Goal: Task Accomplishment & Management: Complete application form

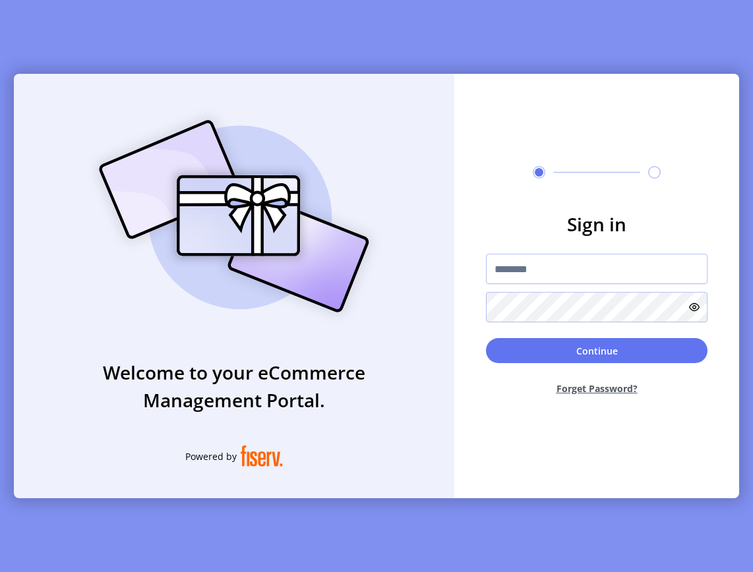
click at [610, 478] on div "Sign in Continue Forget Password?" at bounding box center [596, 286] width 285 height 425
click at [516, 274] on input "text" at bounding box center [596, 269] width 221 height 30
type input "**********"
click at [598, 388] on button "Forget Password?" at bounding box center [596, 388] width 221 height 35
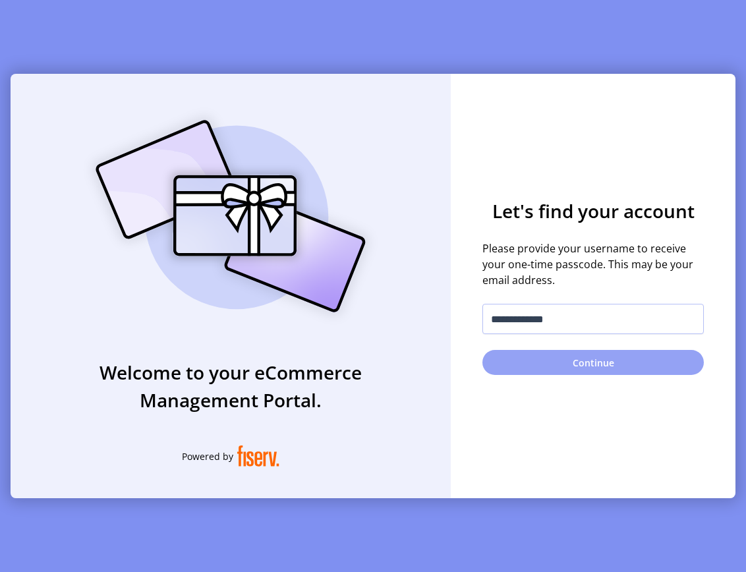
click at [598, 361] on button "Continue" at bounding box center [593, 362] width 221 height 25
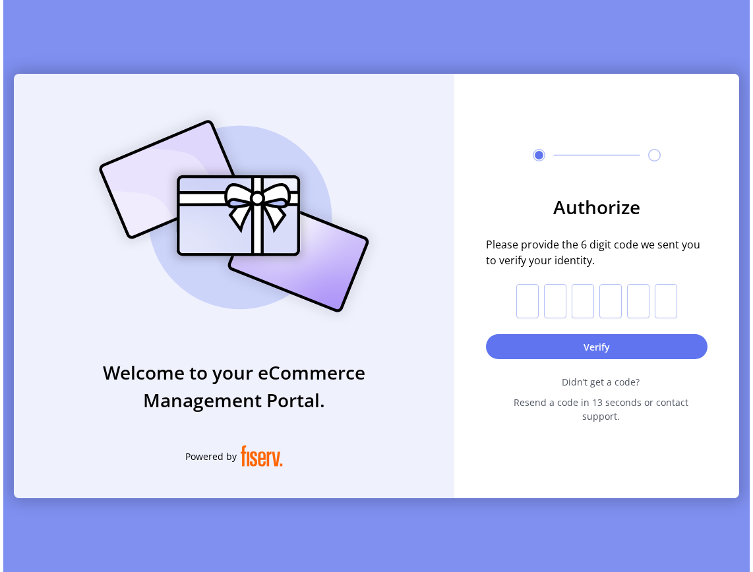
scroll to position [0, 7]
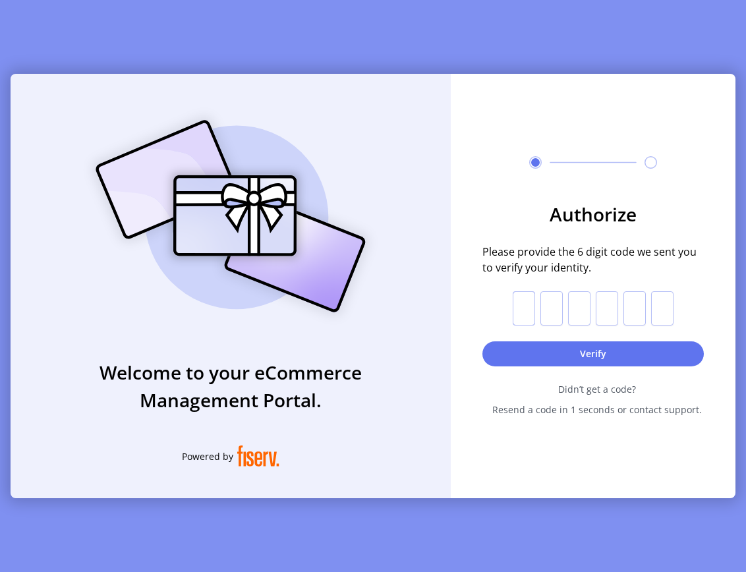
click at [514, 311] on input "text" at bounding box center [524, 308] width 22 height 34
paste input "*"
type input "*"
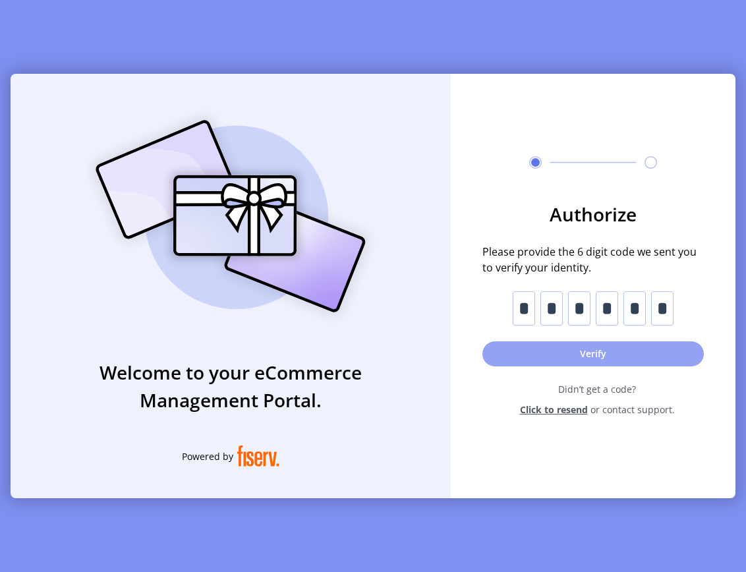
click at [614, 347] on button "Verify" at bounding box center [593, 353] width 221 height 25
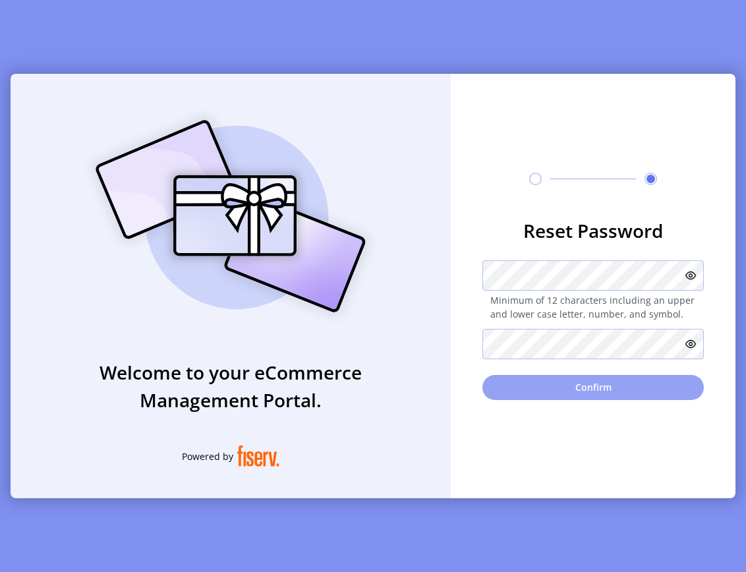
click at [589, 390] on button "Confirm" at bounding box center [593, 387] width 221 height 25
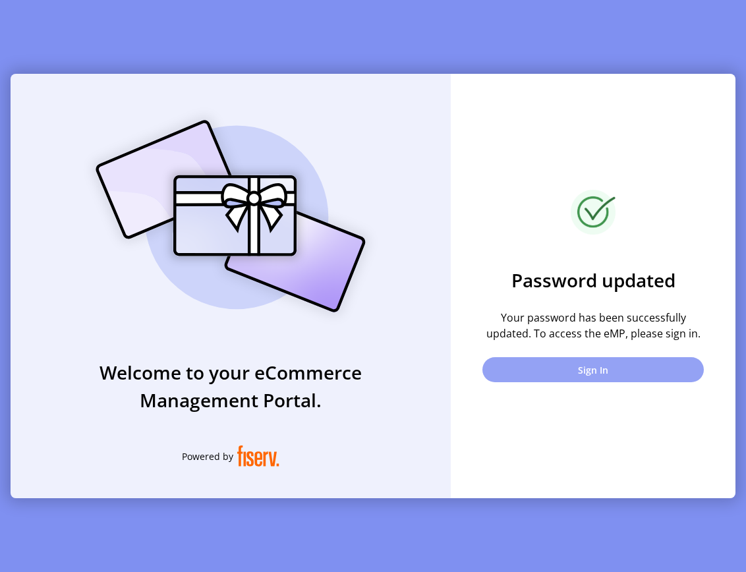
click at [603, 367] on button "Sign In" at bounding box center [593, 369] width 221 height 25
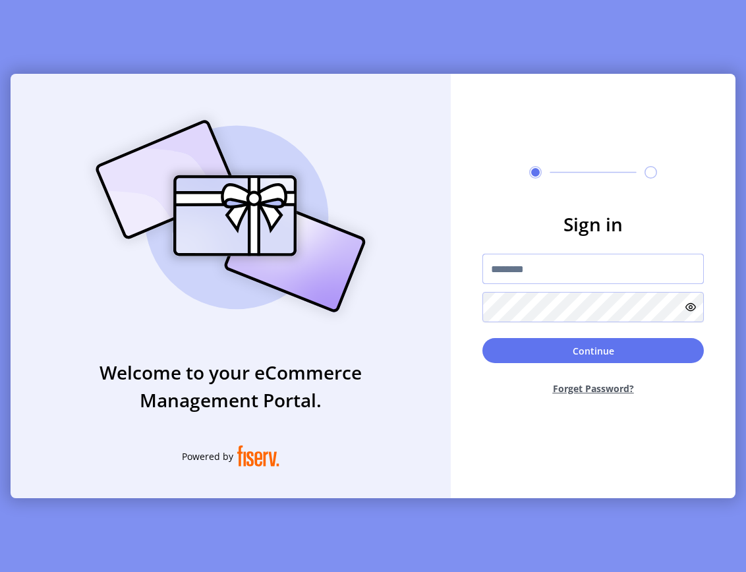
click at [586, 262] on input "text" at bounding box center [593, 269] width 221 height 30
type input "**********"
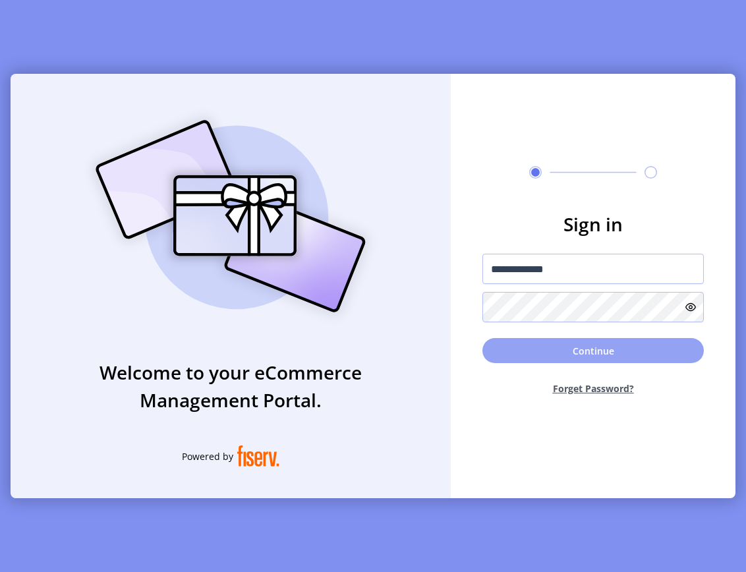
click at [595, 343] on button "Continue" at bounding box center [593, 350] width 221 height 25
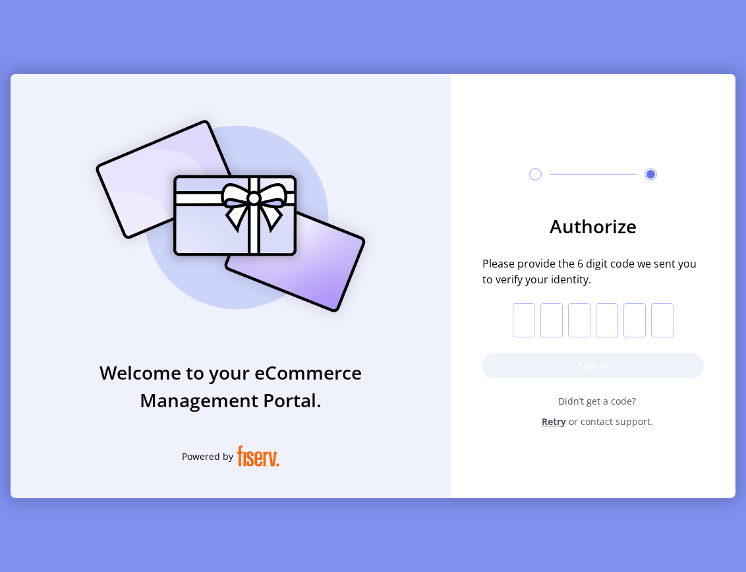
click at [513, 310] on input "text" at bounding box center [524, 320] width 22 height 34
paste input "*"
type input "*"
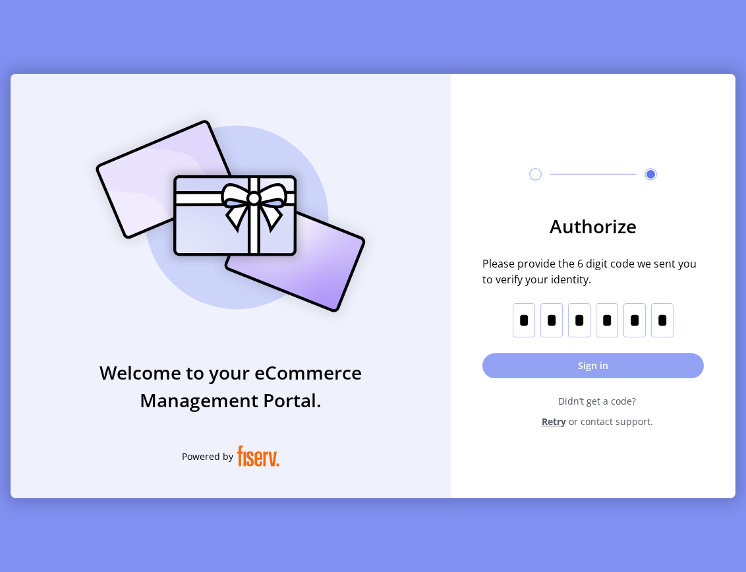
click at [585, 370] on button "Sign in" at bounding box center [593, 365] width 221 height 25
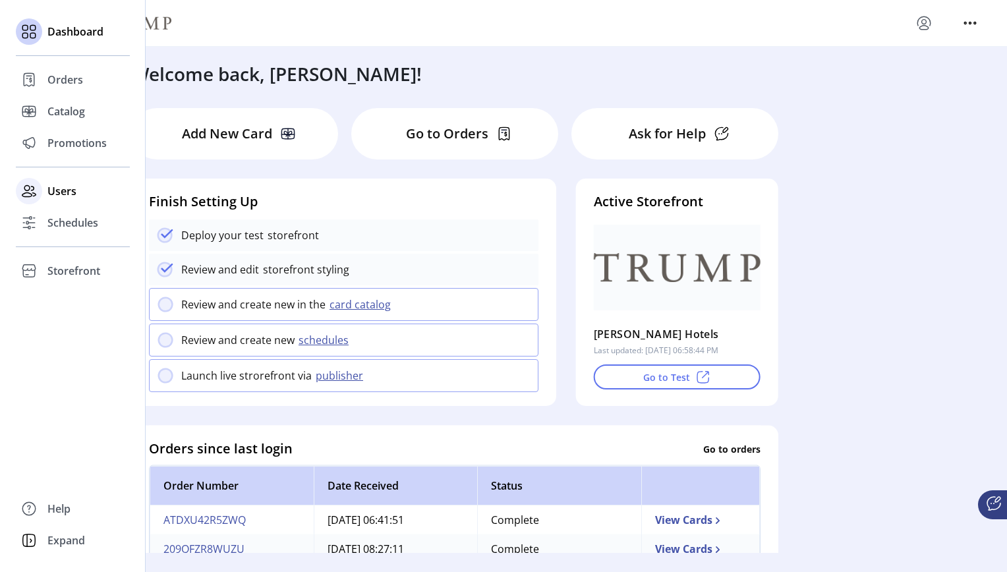
click at [69, 198] on span "Users" at bounding box center [61, 191] width 29 height 16
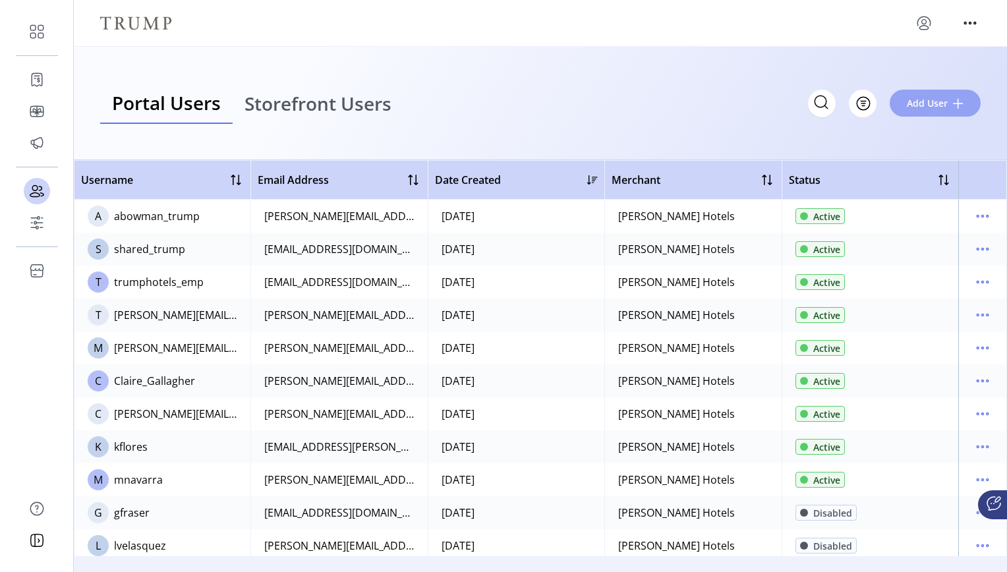
click at [752, 106] on span "Add User" at bounding box center [927, 103] width 41 height 14
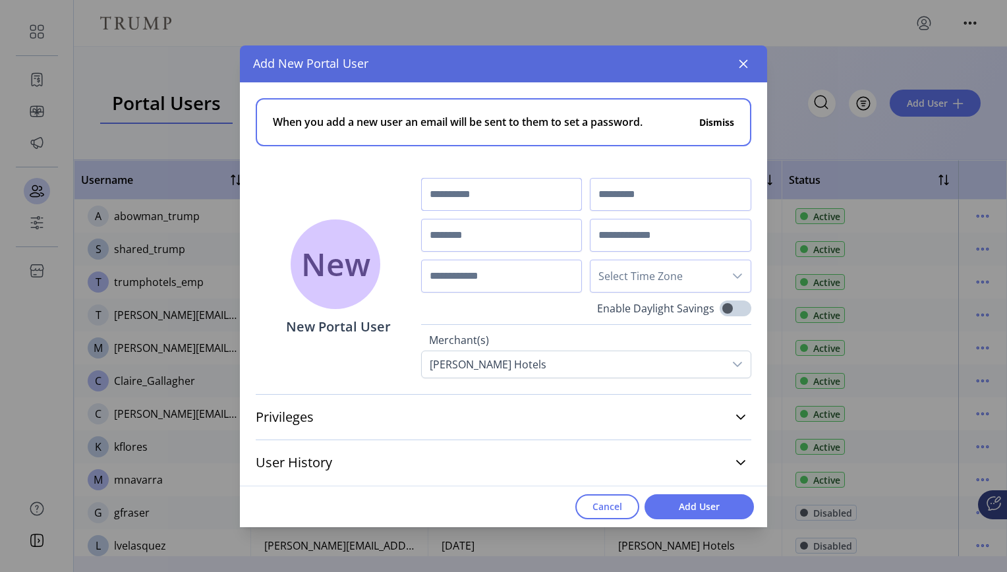
click at [527, 187] on input "text" at bounding box center [502, 194] width 162 height 33
type input "*"
type input "*****"
type input "******"
click at [516, 229] on input "text" at bounding box center [502, 235] width 162 height 33
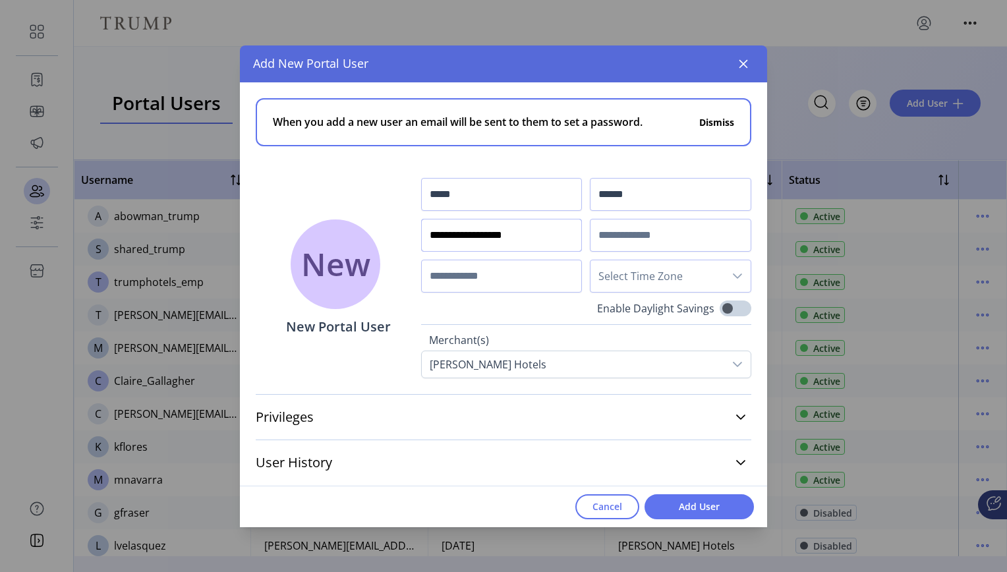
type input "**********"
click at [659, 237] on input "text" at bounding box center [671, 235] width 162 height 33
type input "**********"
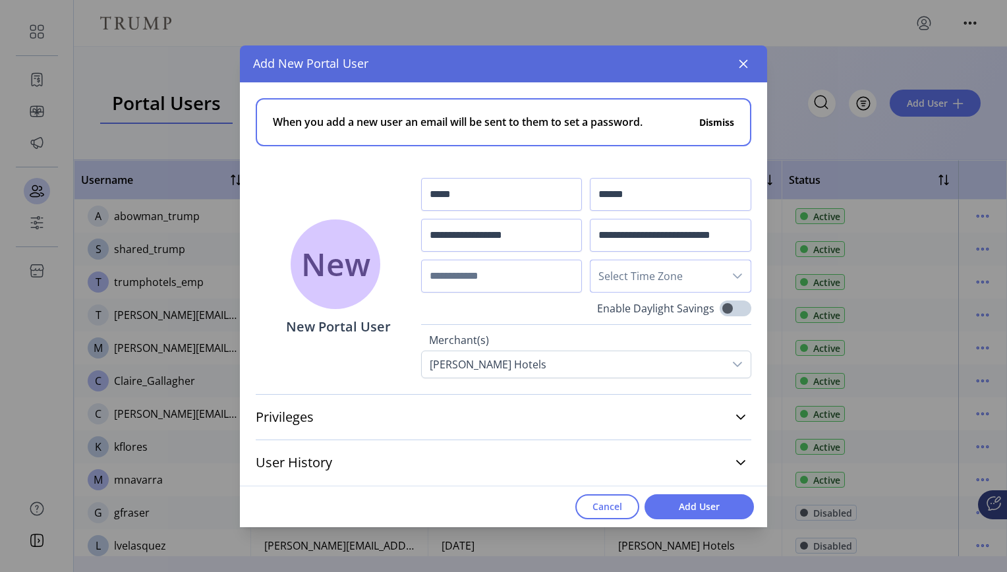
click at [616, 280] on span "Select Time Zone" at bounding box center [658, 276] width 134 height 32
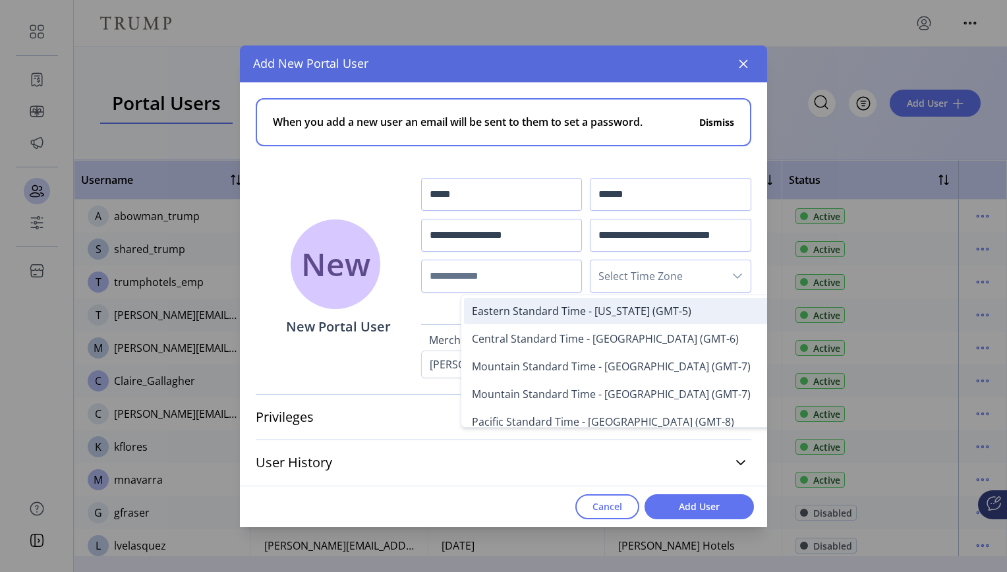
click at [615, 305] on span "Eastern Standard Time - [US_STATE] (GMT-5)" at bounding box center [582, 311] width 220 height 15
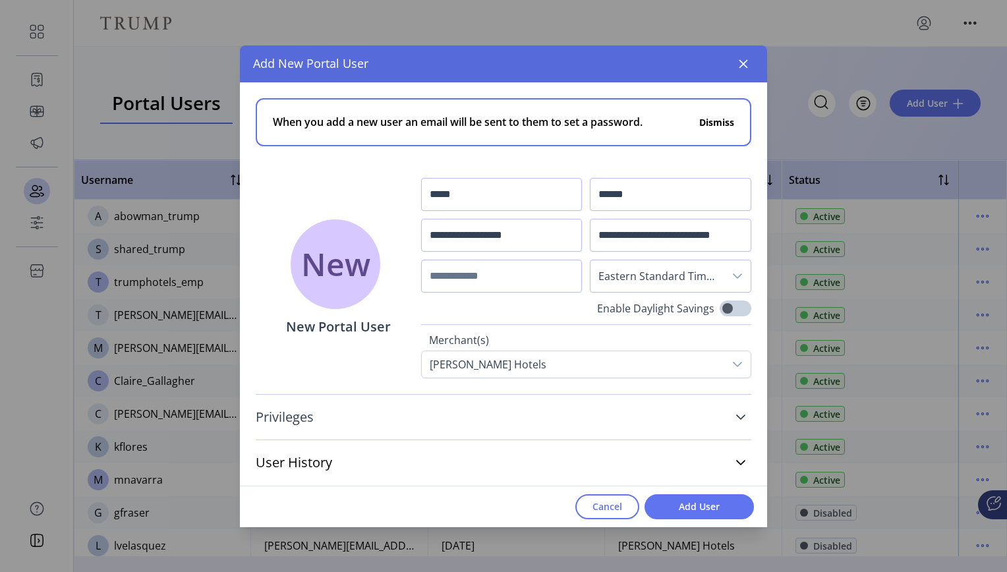
click at [744, 417] on icon at bounding box center [740, 417] width 9 height 5
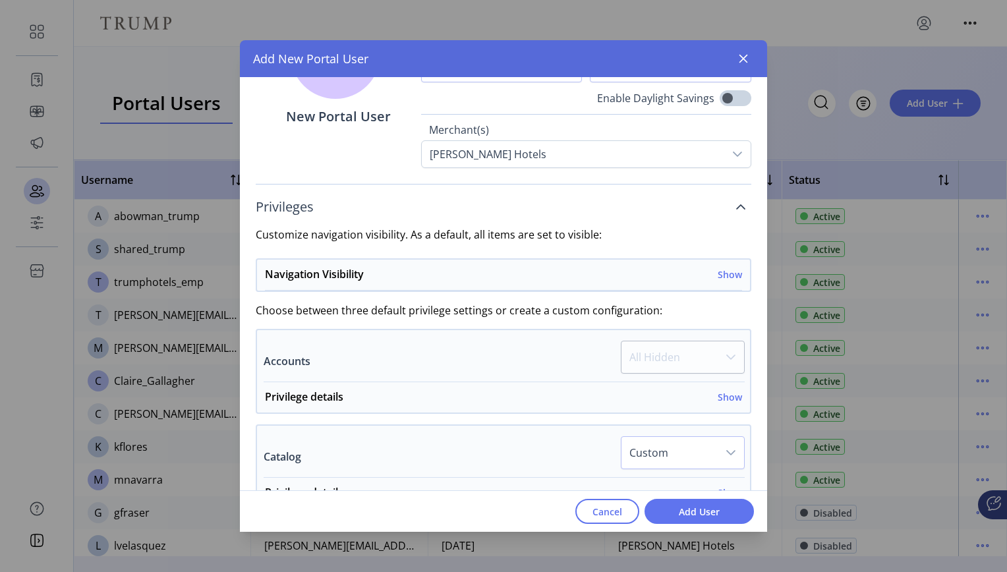
scroll to position [257, 0]
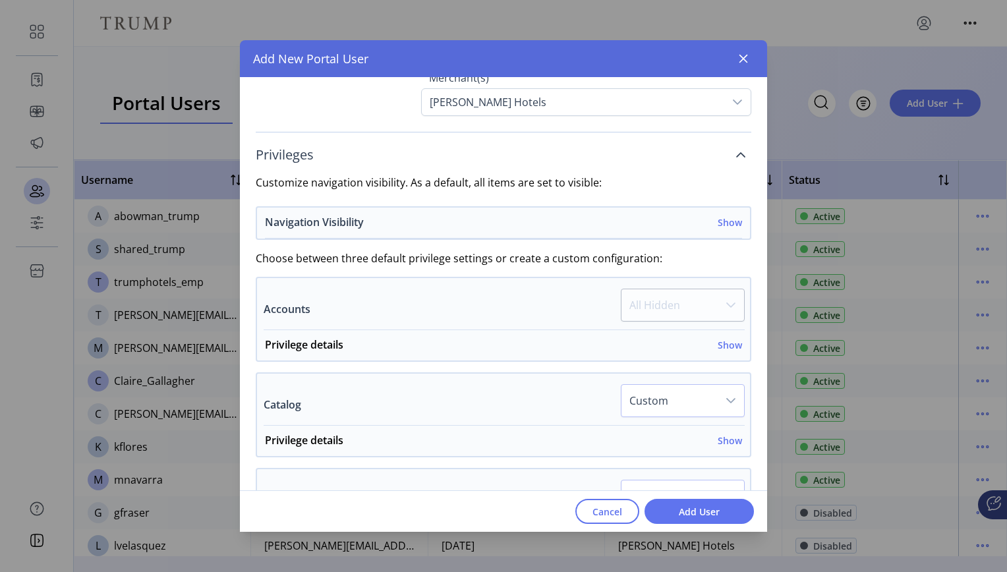
click at [732, 221] on h6 "Show" at bounding box center [730, 223] width 24 height 14
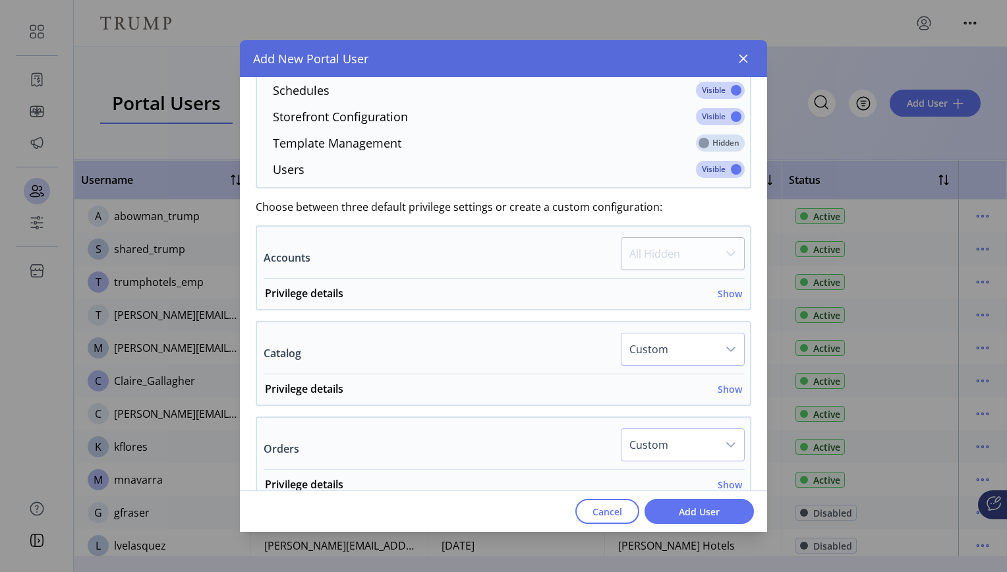
scroll to position [640, 0]
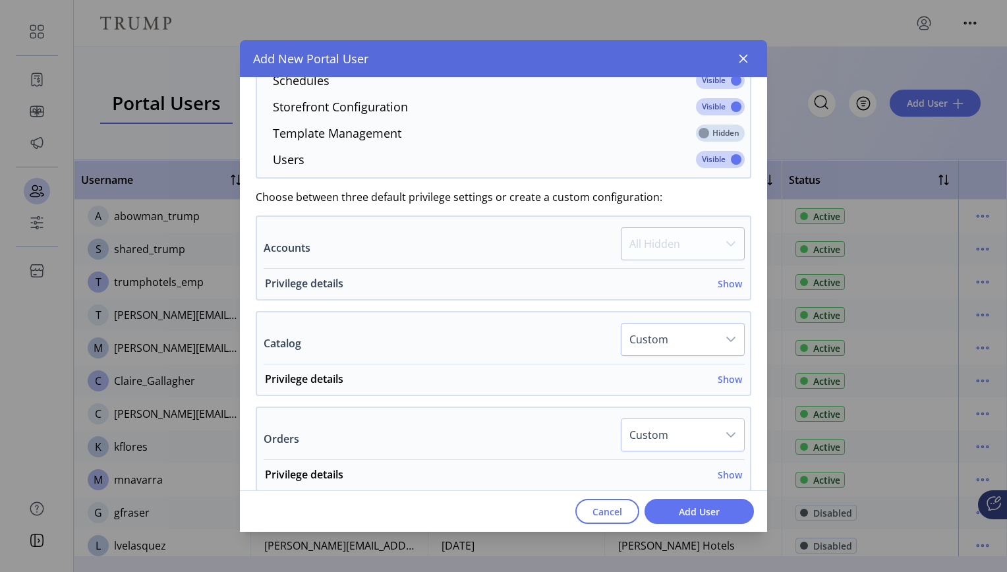
click at [726, 285] on h6 "Show" at bounding box center [730, 284] width 24 height 14
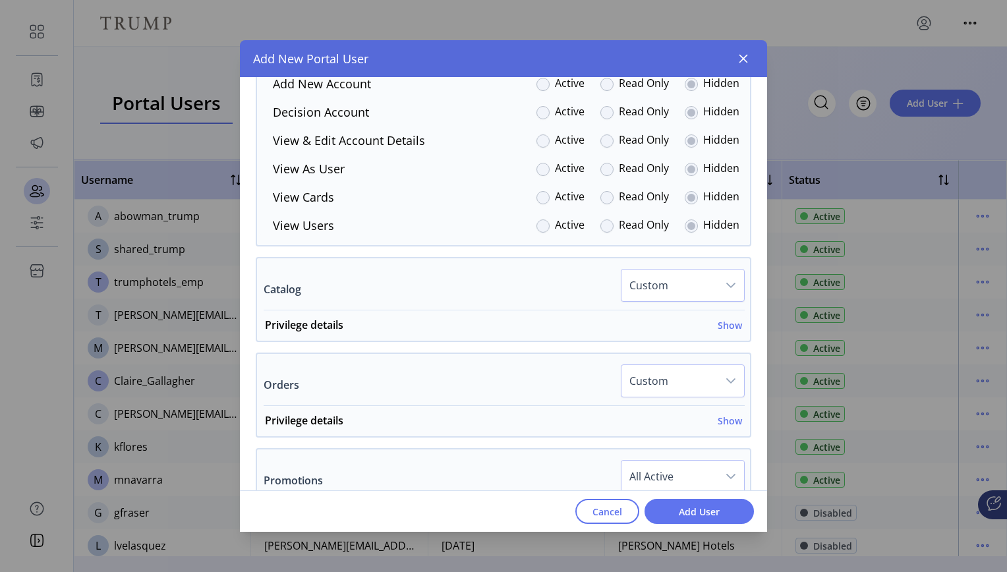
scroll to position [941, 0]
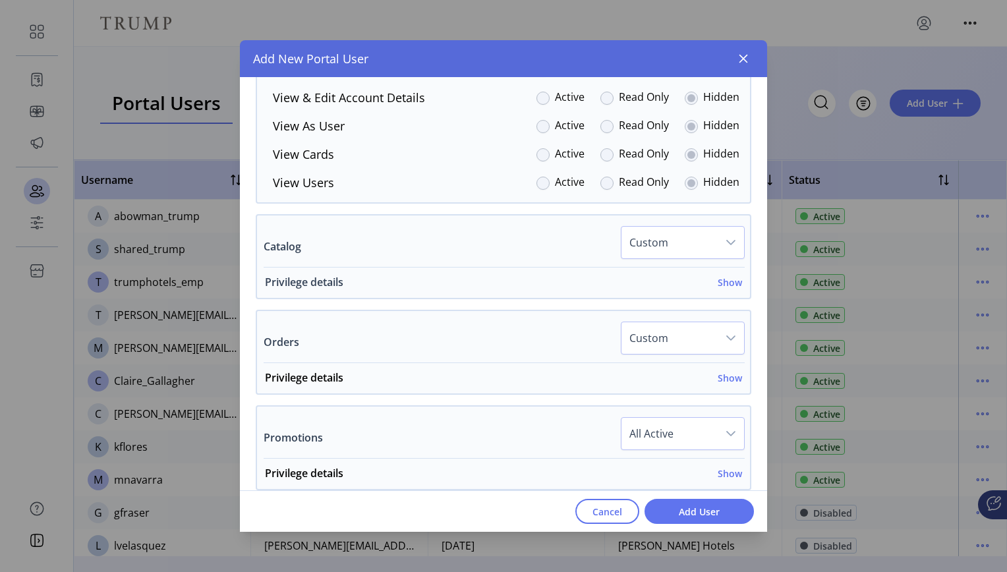
click at [725, 283] on h6 "Show" at bounding box center [730, 283] width 24 height 14
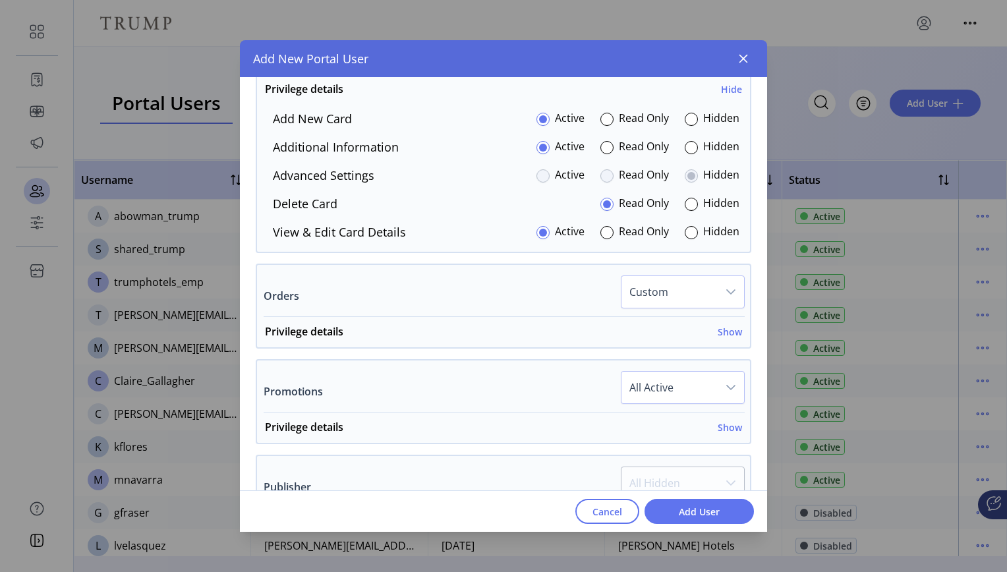
scroll to position [1140, 0]
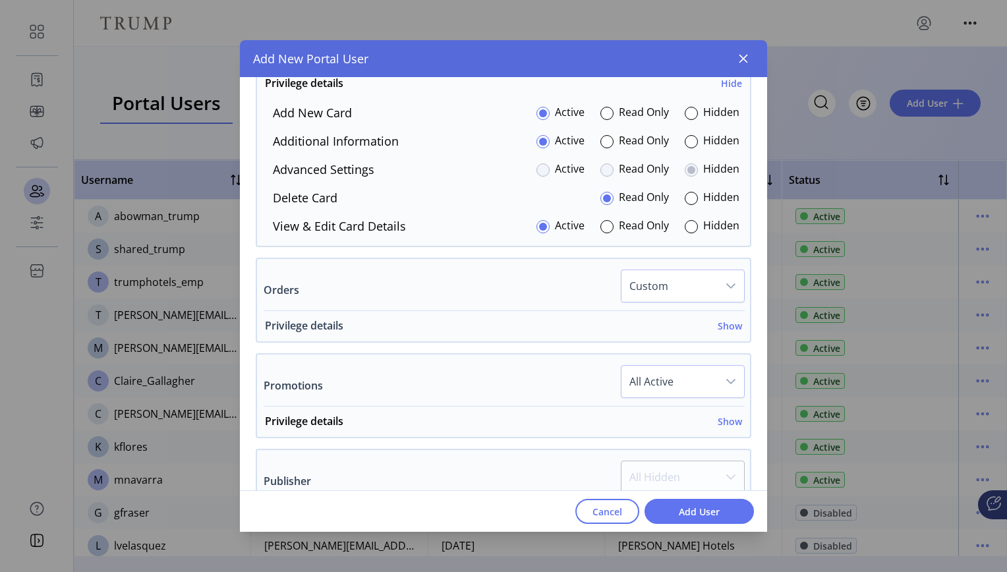
click at [727, 330] on h6 "Show" at bounding box center [730, 326] width 24 height 14
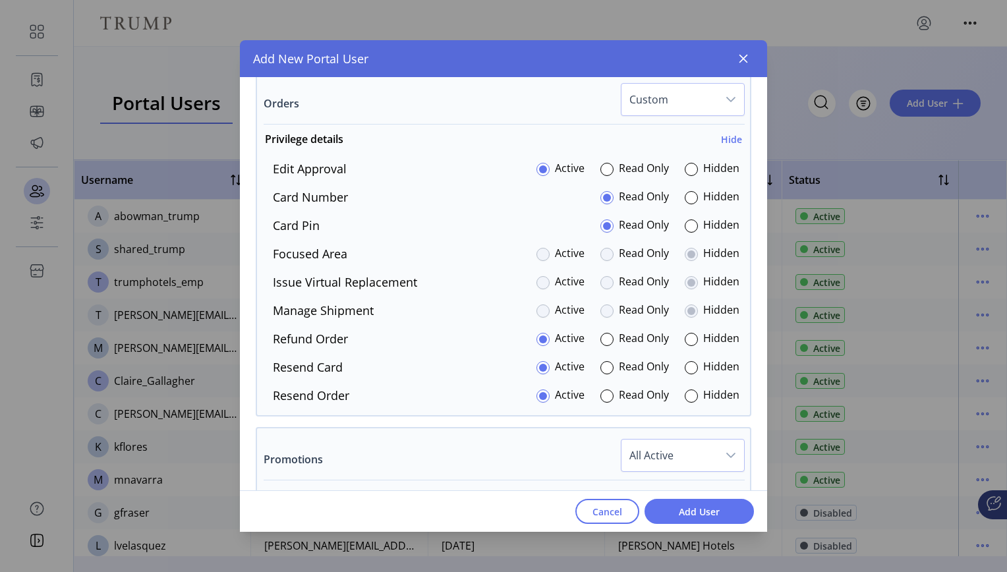
scroll to position [1330, 0]
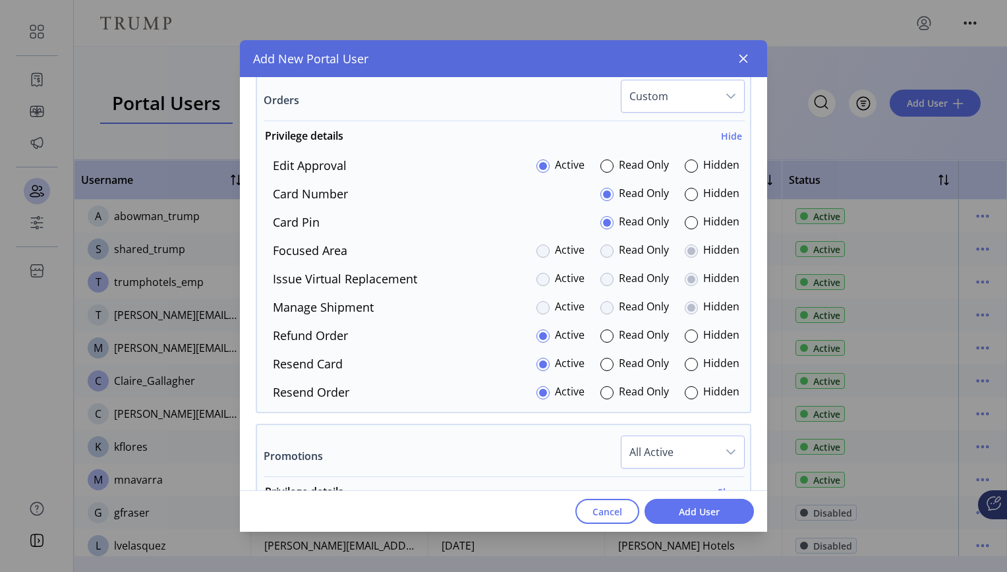
click at [603, 283] on div at bounding box center [607, 279] width 13 height 13
click at [603, 281] on div at bounding box center [607, 279] width 13 height 13
click at [686, 221] on div at bounding box center [691, 222] width 13 height 13
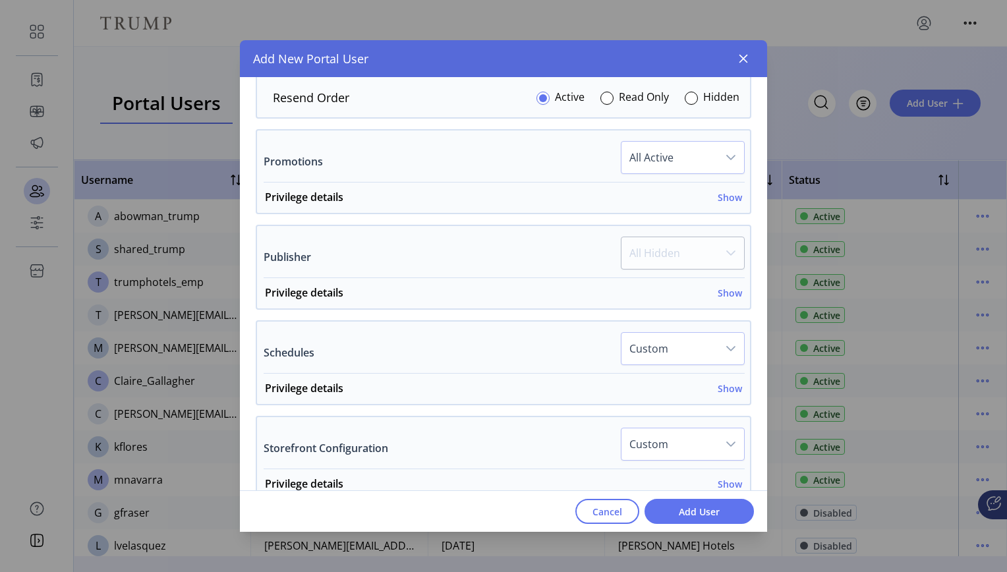
scroll to position [1632, 0]
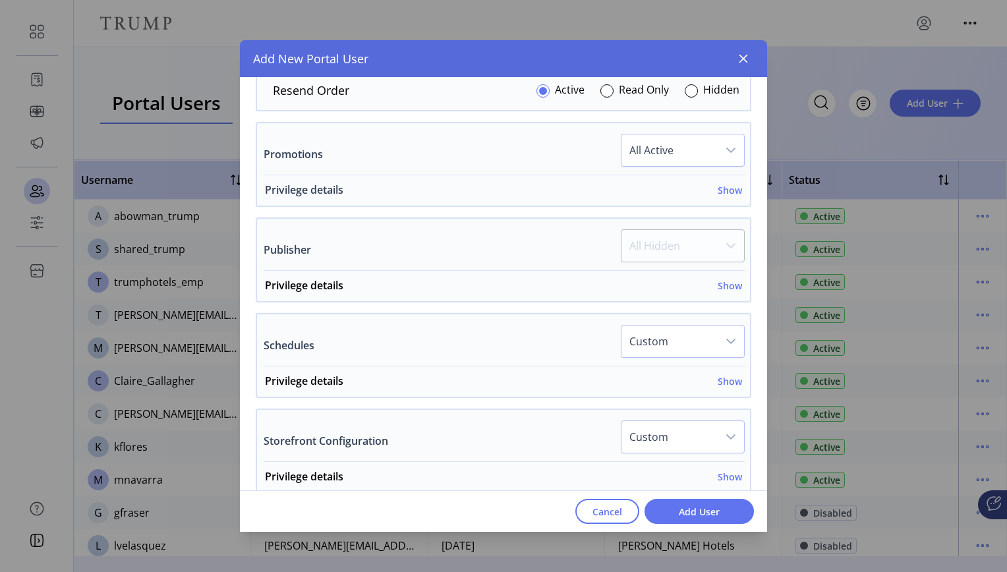
click at [726, 191] on h6 "Show" at bounding box center [730, 190] width 24 height 14
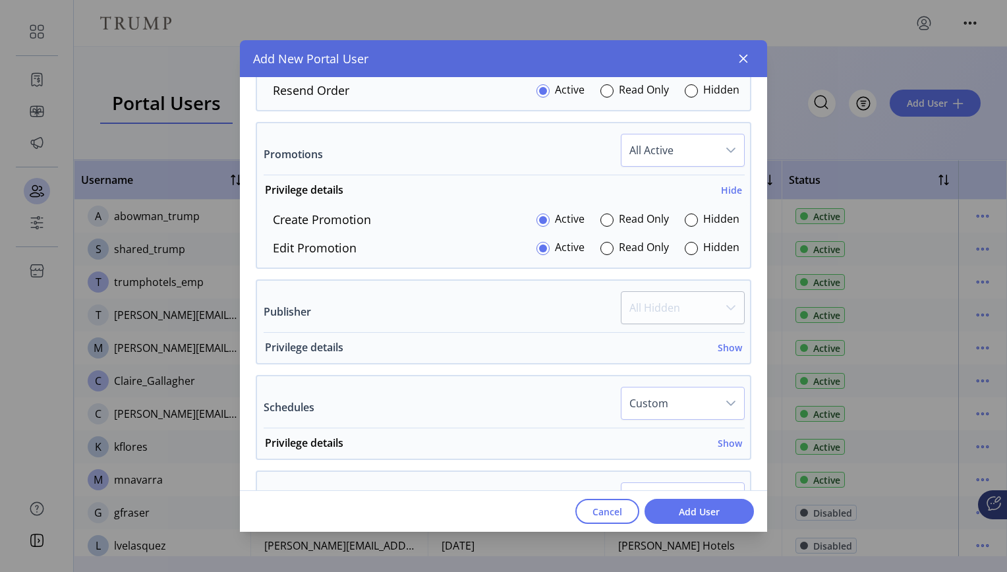
click at [723, 343] on h6 "Show" at bounding box center [730, 348] width 24 height 14
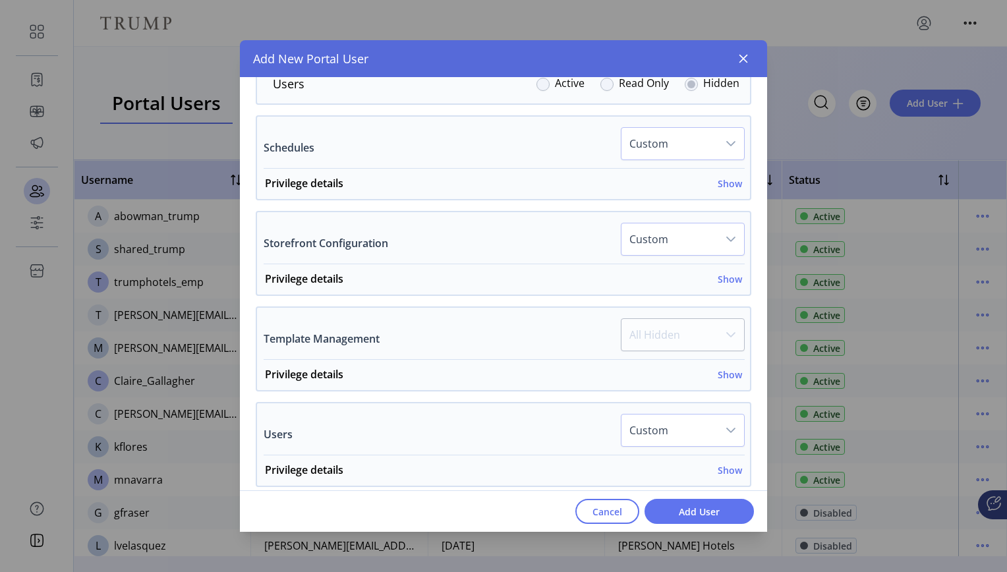
scroll to position [2099, 0]
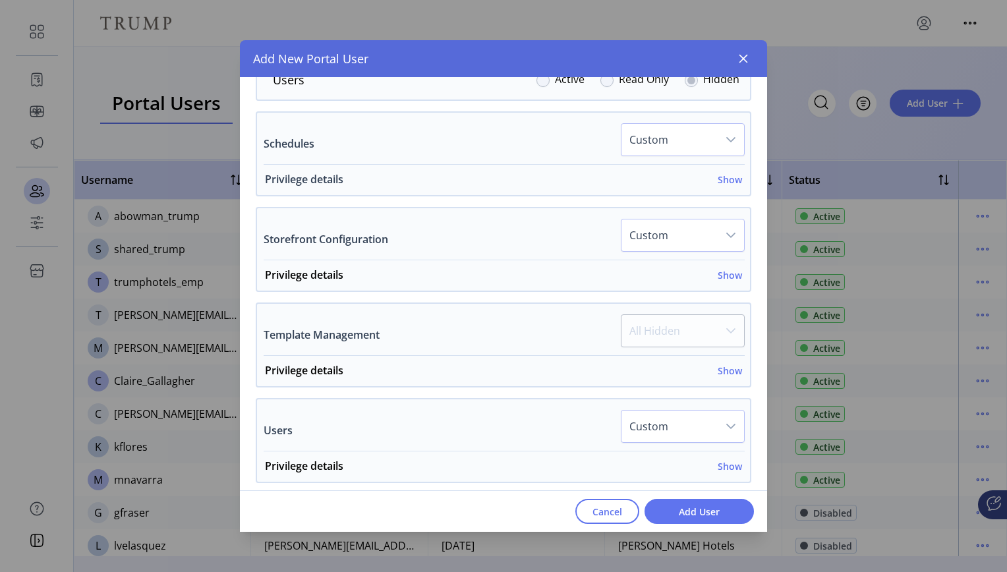
click at [730, 181] on h6 "Show" at bounding box center [730, 180] width 24 height 14
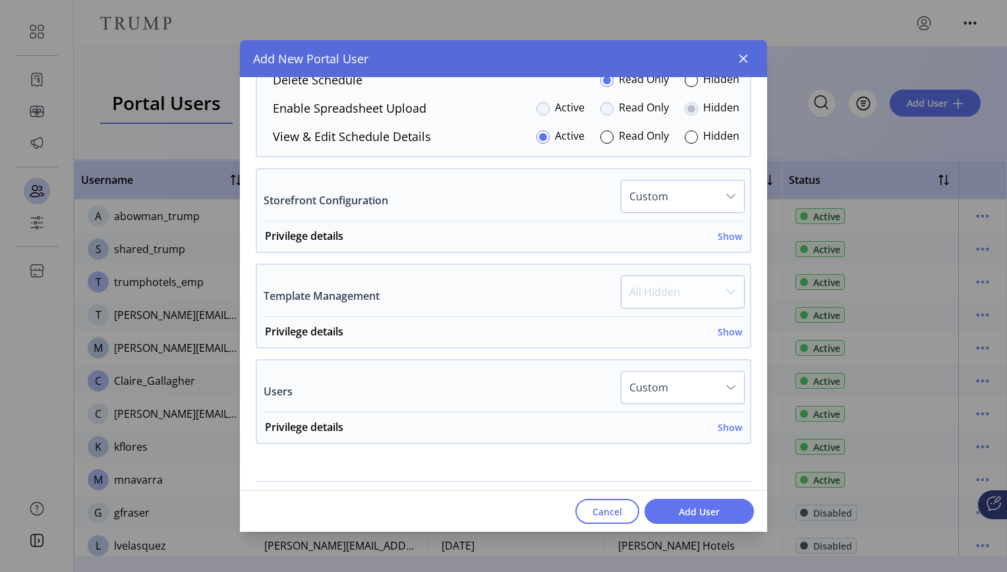
scroll to position [2378, 0]
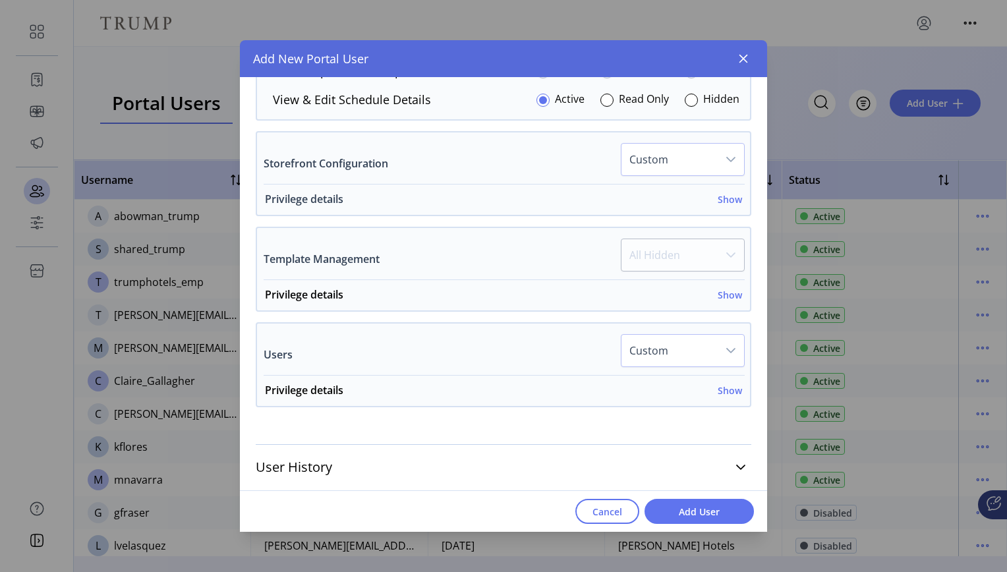
click at [726, 200] on h6 "Show" at bounding box center [730, 199] width 24 height 14
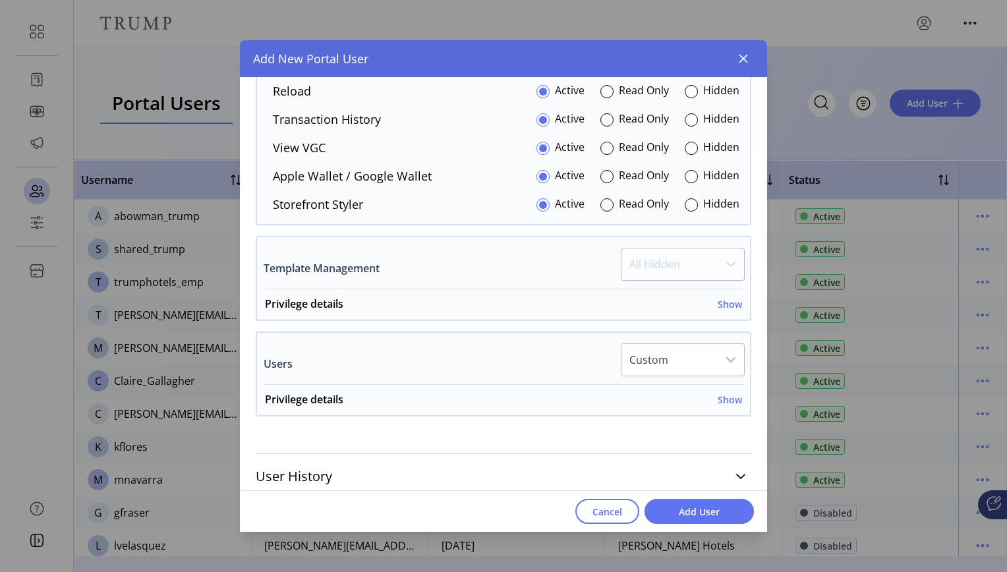
scroll to position [2752, 0]
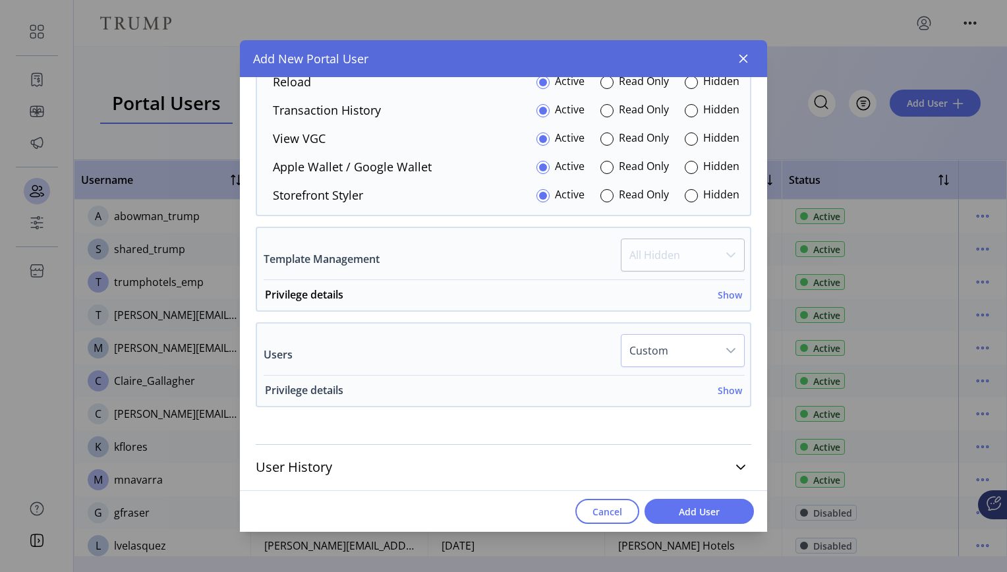
click at [734, 389] on h6 "Show" at bounding box center [730, 391] width 24 height 14
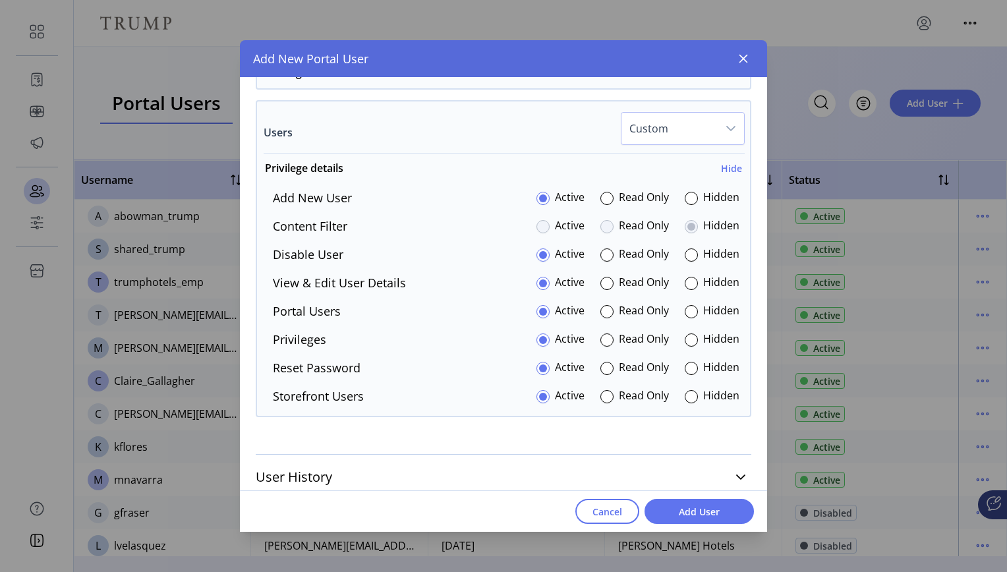
scroll to position [2979, 0]
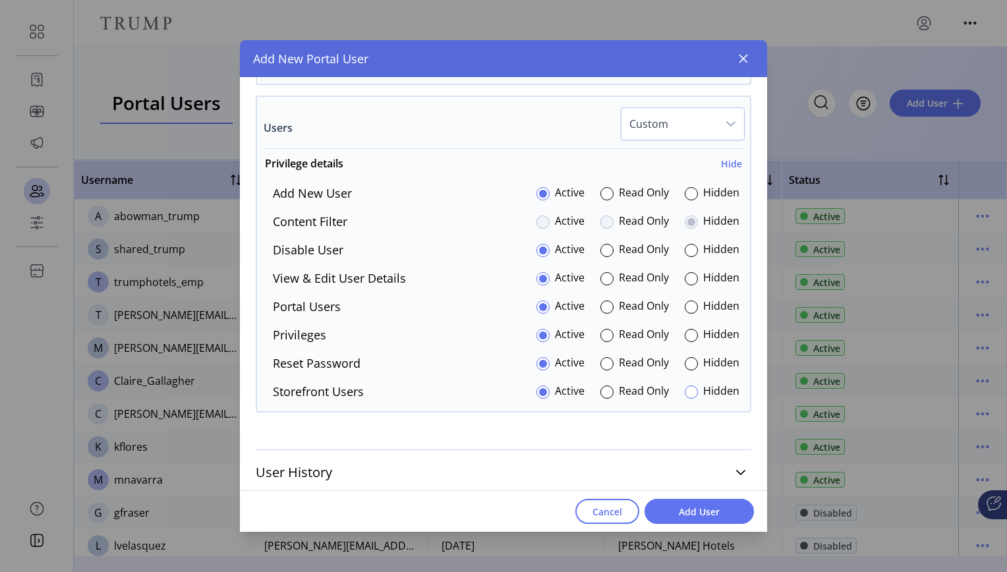
click at [687, 394] on div at bounding box center [691, 392] width 13 height 13
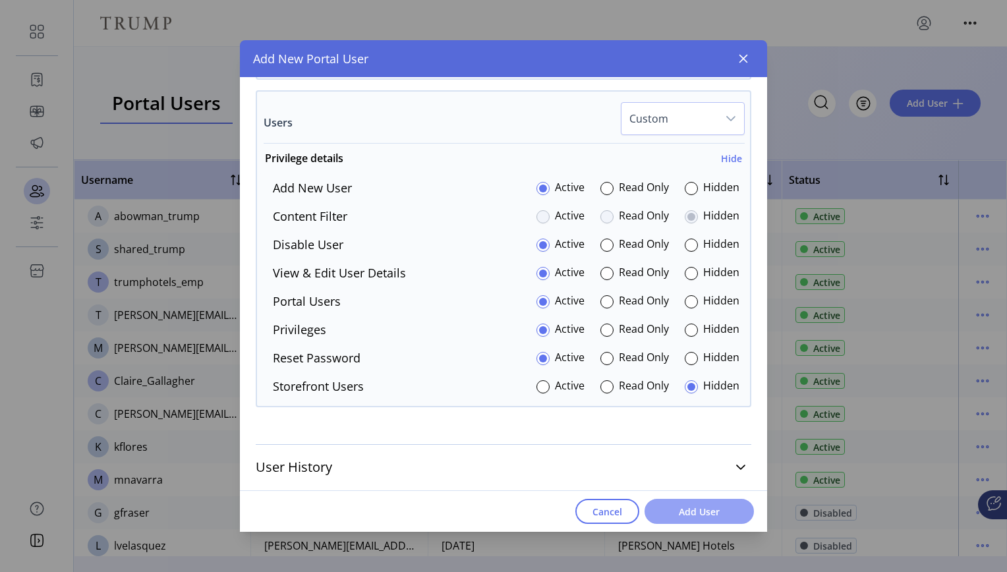
click at [687, 509] on span "Add User" at bounding box center [699, 512] width 75 height 14
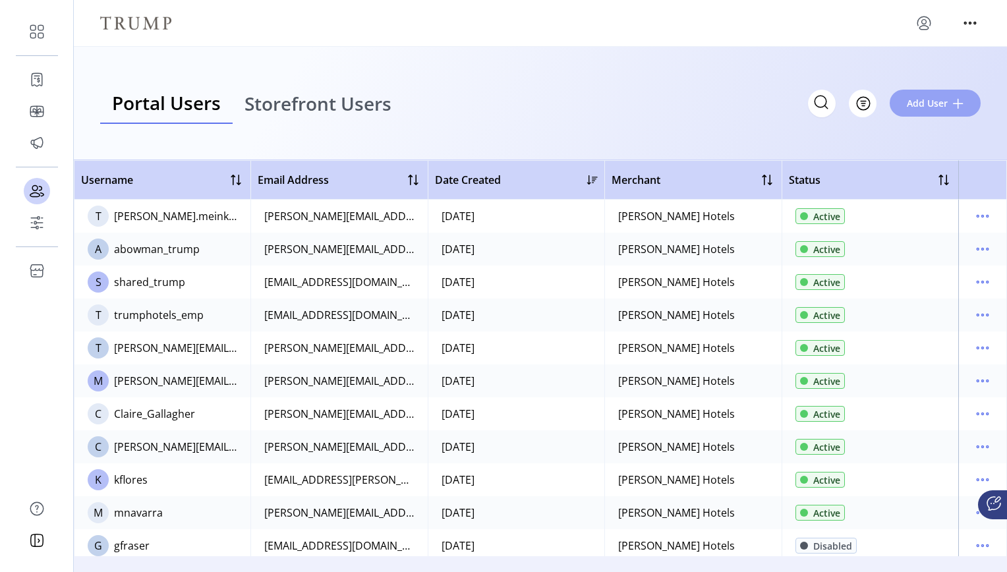
click at [924, 105] on span "Add User" at bounding box center [927, 103] width 41 height 14
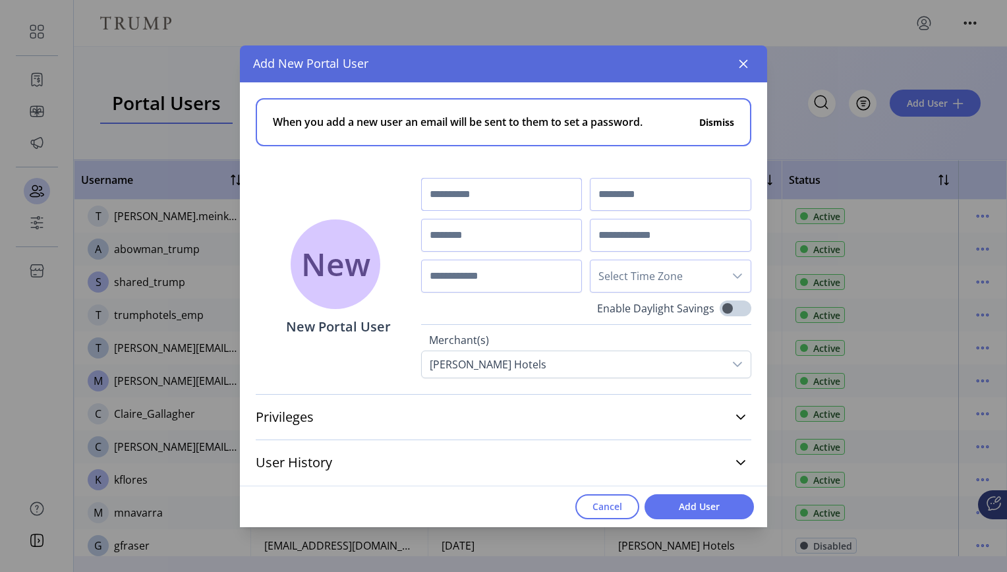
click at [475, 191] on input "text" at bounding box center [502, 194] width 162 height 33
type input "****"
click at [610, 194] on input "text" at bounding box center [671, 194] width 162 height 33
type input "********"
type input "**********"
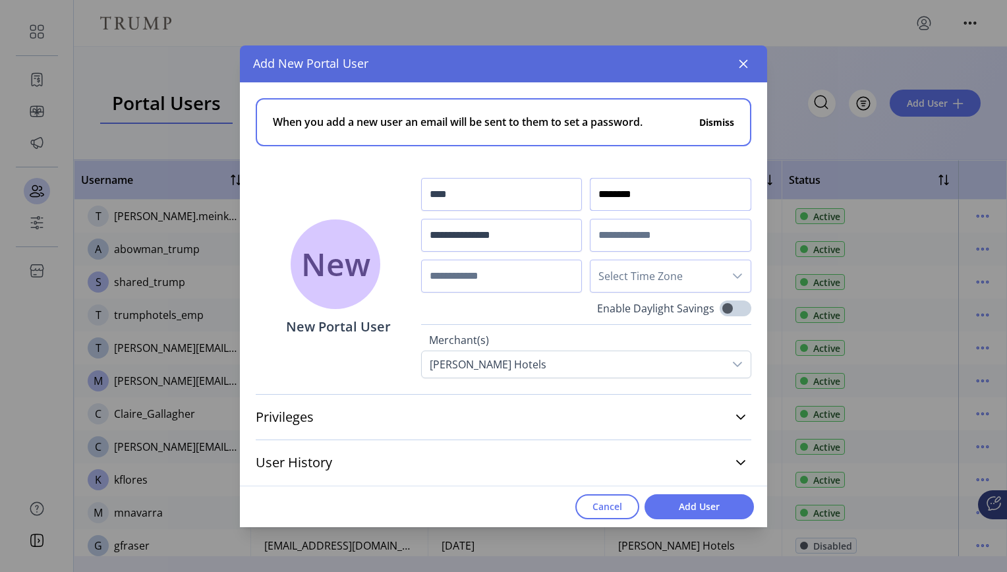
click at [610, 194] on input "********" at bounding box center [671, 194] width 162 height 33
click at [622, 235] on input "text" at bounding box center [671, 235] width 162 height 33
type input "**********"
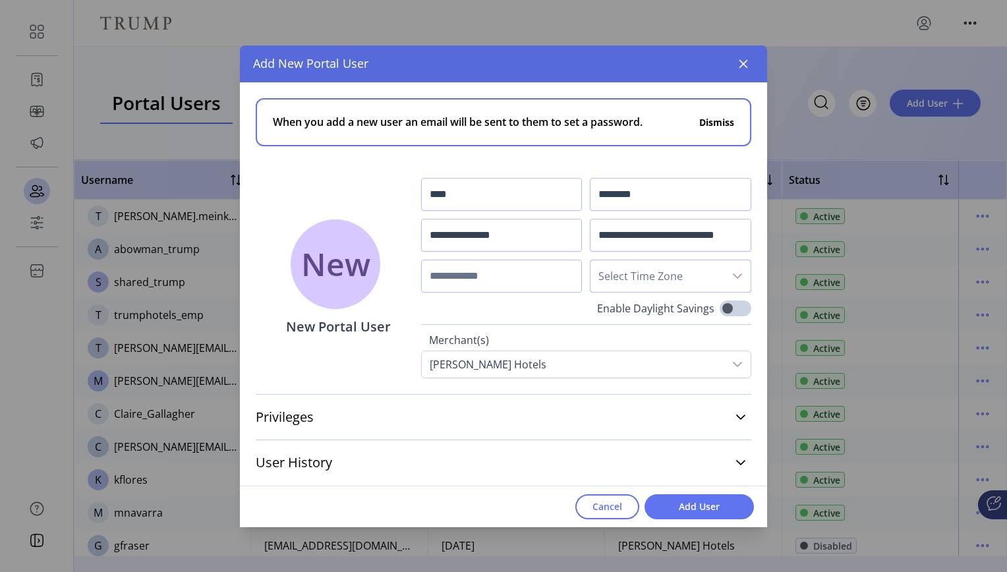
click at [659, 274] on span "Select Time Zone" at bounding box center [658, 276] width 134 height 32
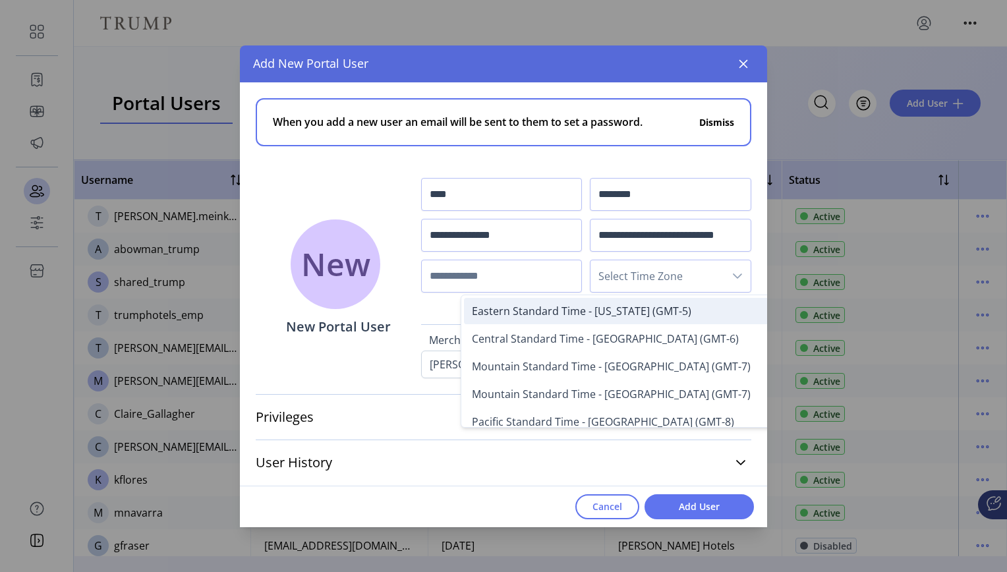
click at [653, 308] on span "Eastern Standard Time - [US_STATE] (GMT-5)" at bounding box center [582, 311] width 220 height 15
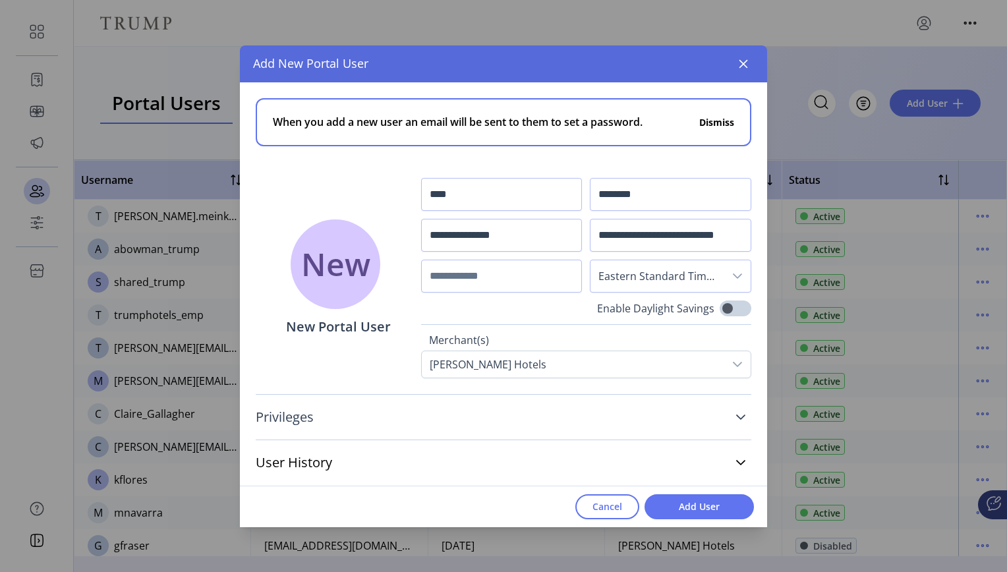
click at [742, 418] on icon at bounding box center [740, 417] width 9 height 5
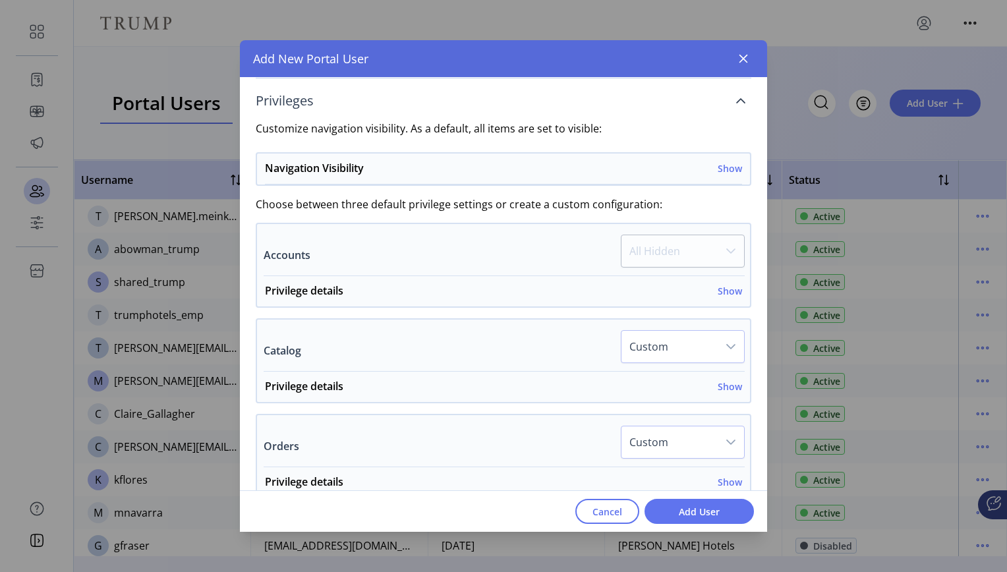
scroll to position [321, 0]
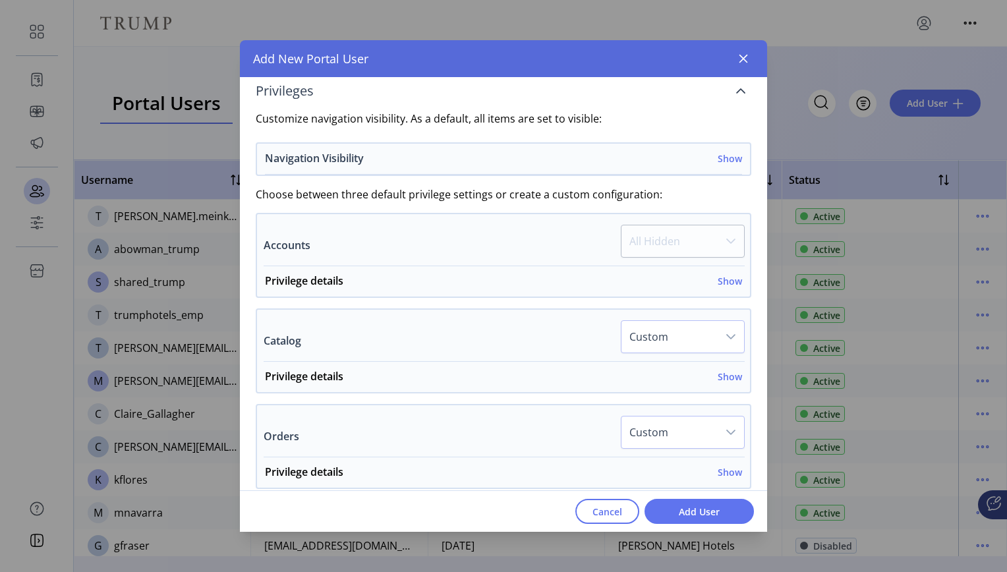
click at [724, 162] on h6 "Show" at bounding box center [730, 159] width 24 height 14
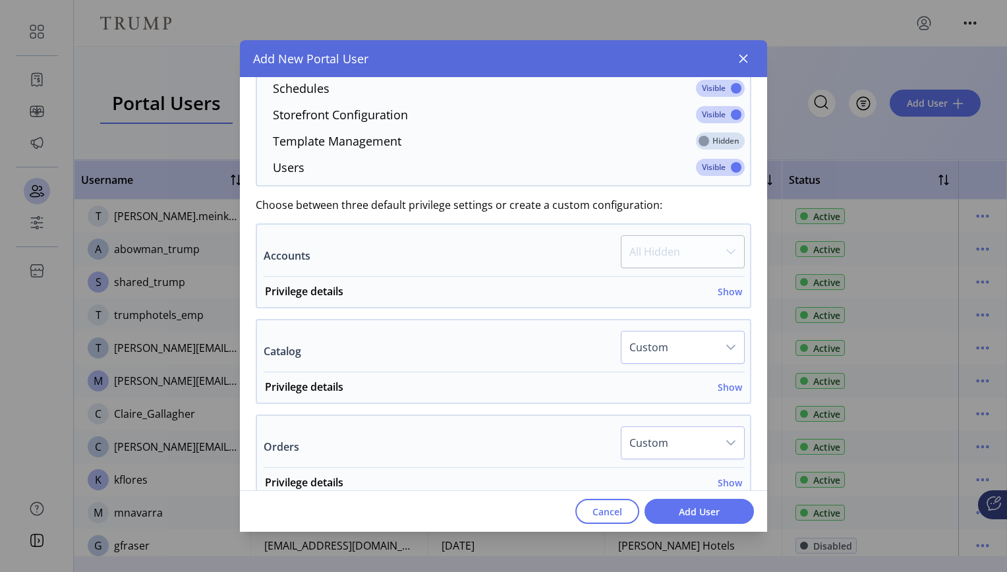
scroll to position [648, 0]
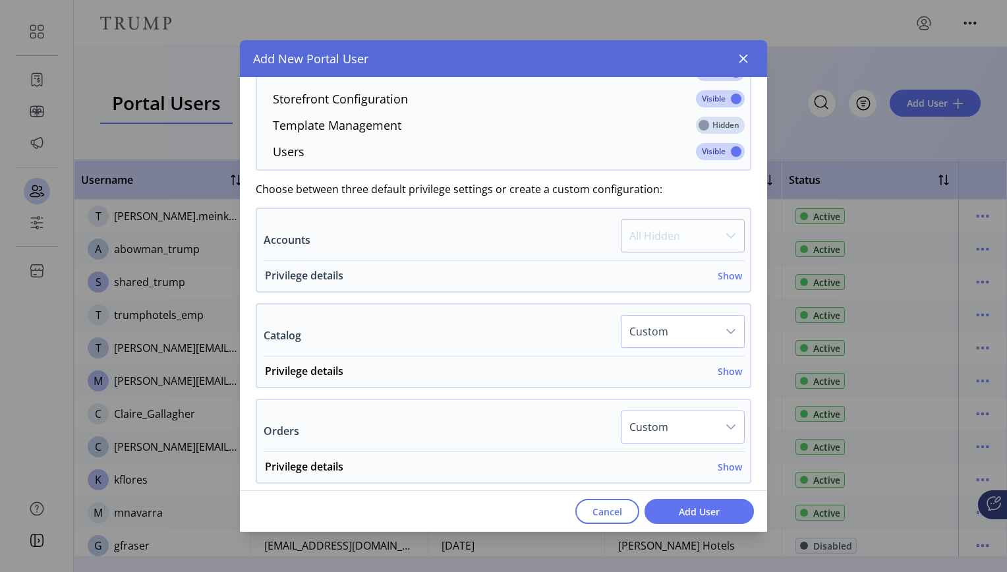
click at [728, 280] on h6 "Show" at bounding box center [730, 276] width 24 height 14
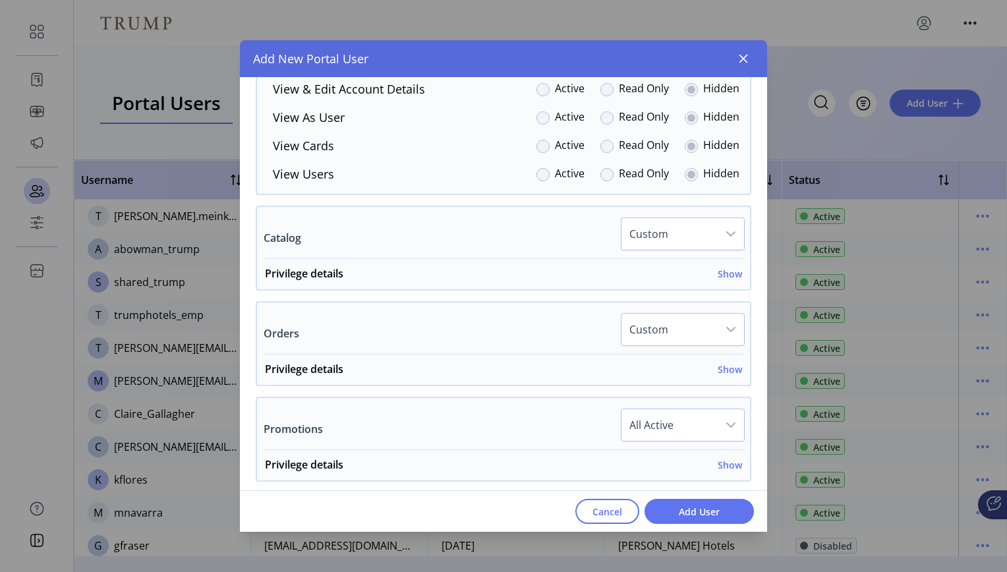
scroll to position [952, 0]
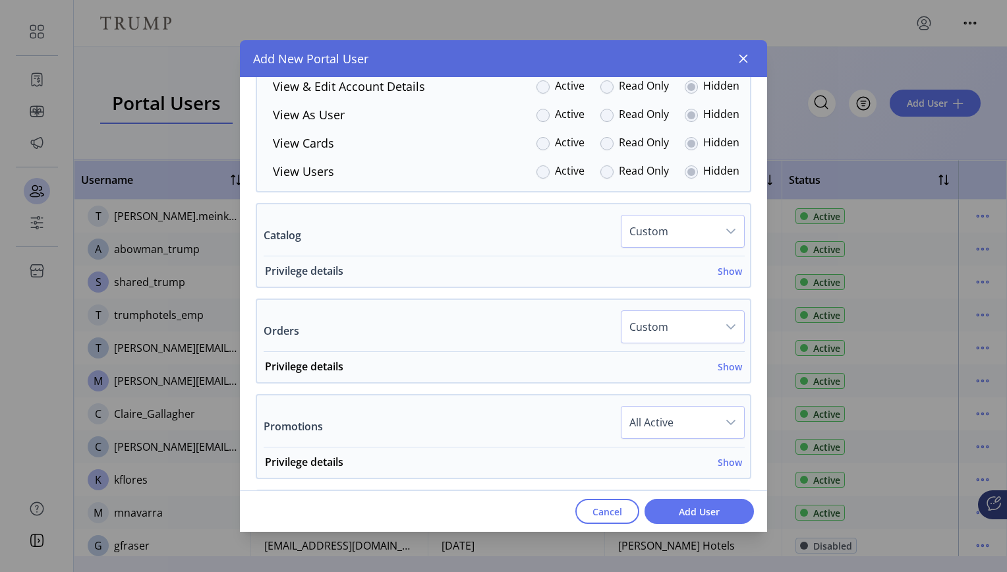
click at [719, 276] on h6 "Show" at bounding box center [730, 271] width 24 height 14
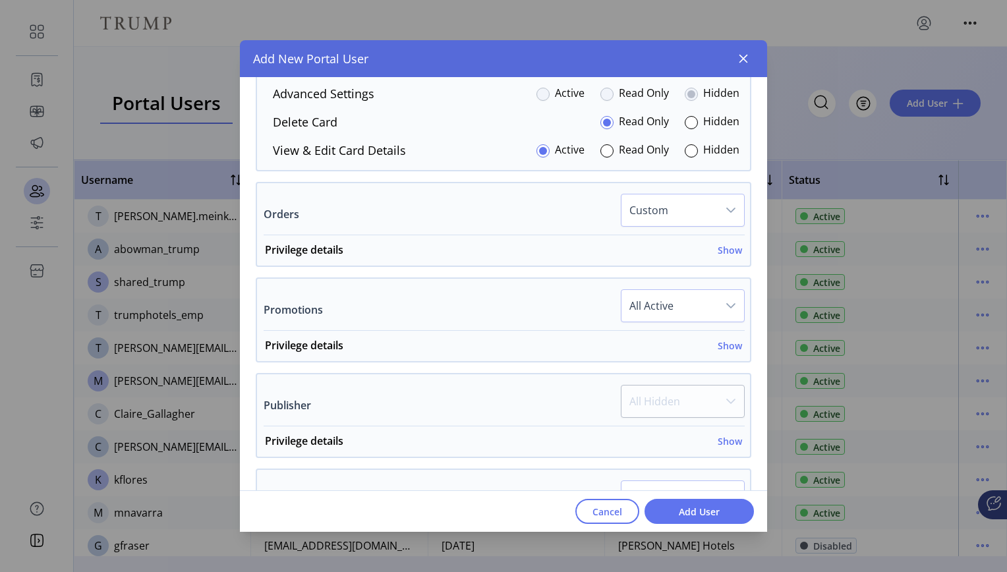
scroll to position [1219, 0]
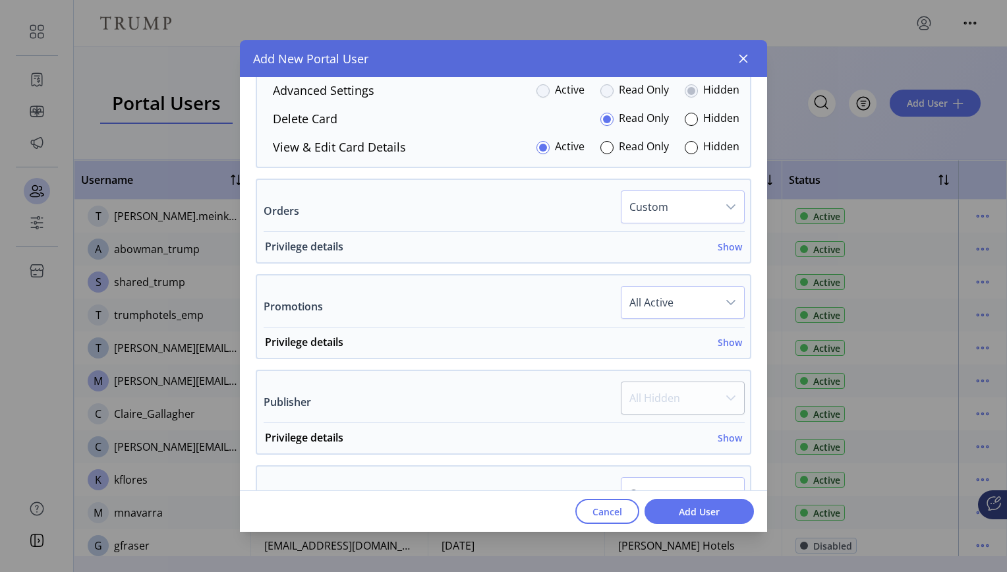
click at [728, 251] on h6 "Show" at bounding box center [730, 247] width 24 height 14
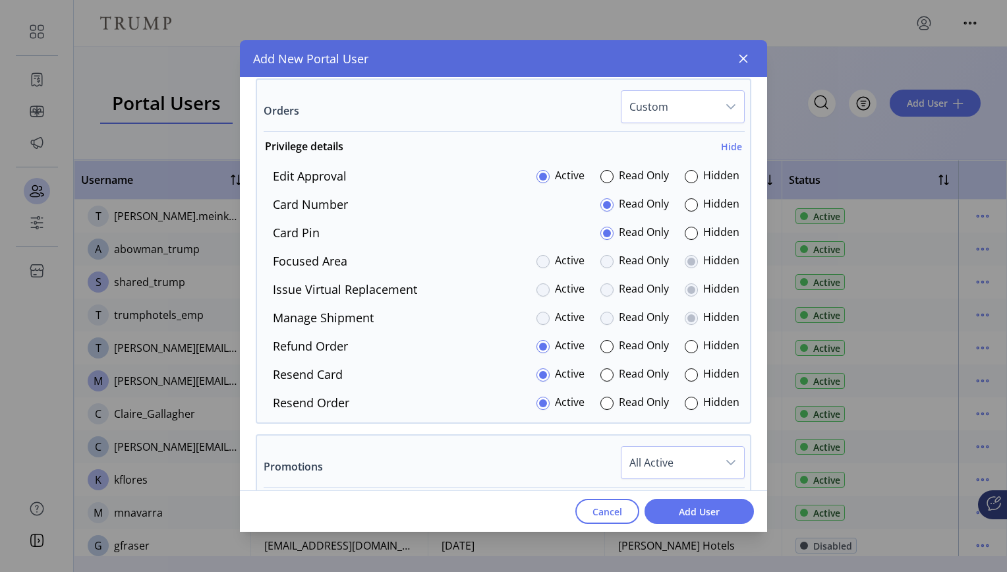
scroll to position [1350, 0]
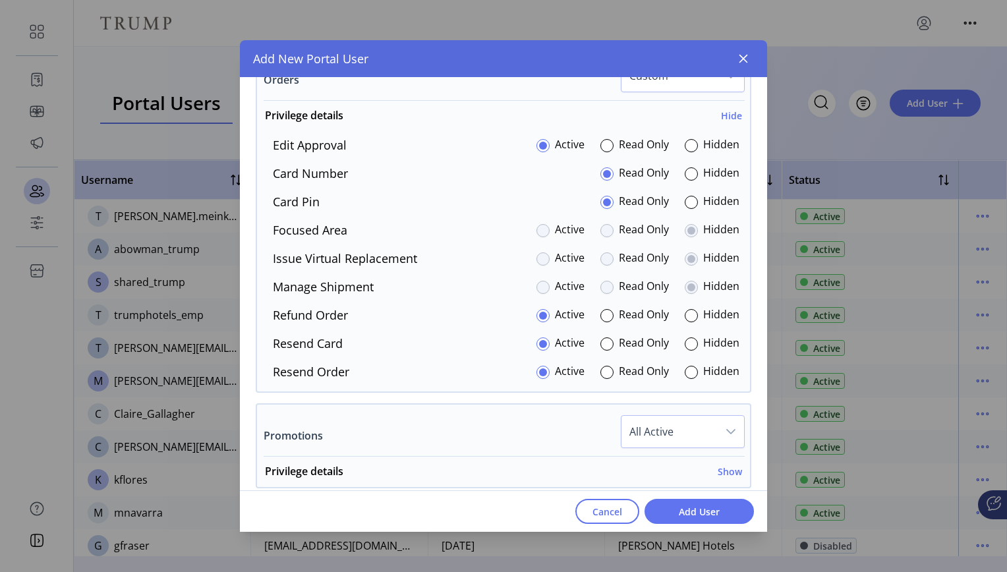
click at [601, 260] on div at bounding box center [607, 258] width 13 height 13
click at [685, 204] on div at bounding box center [691, 202] width 13 height 13
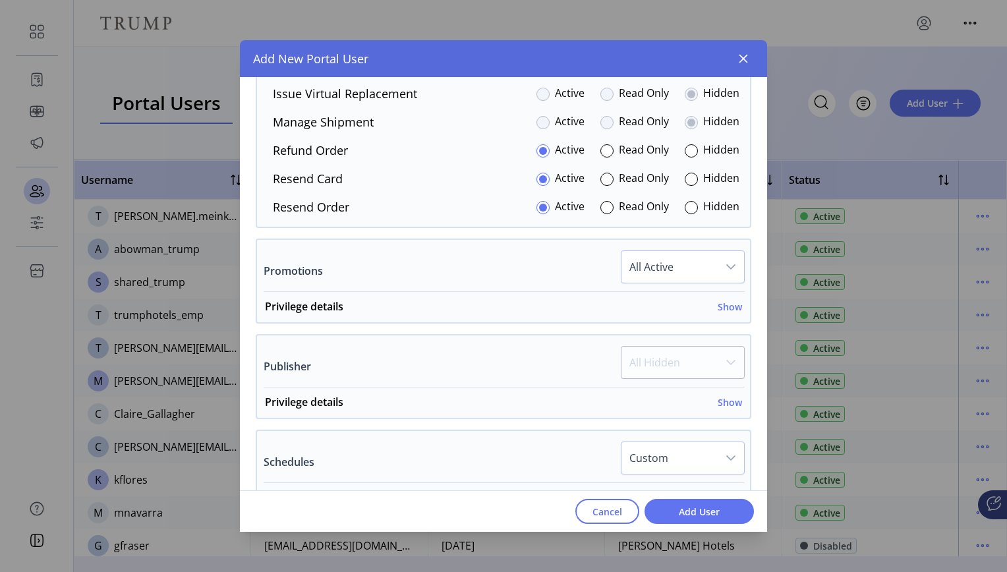
scroll to position [1519, 0]
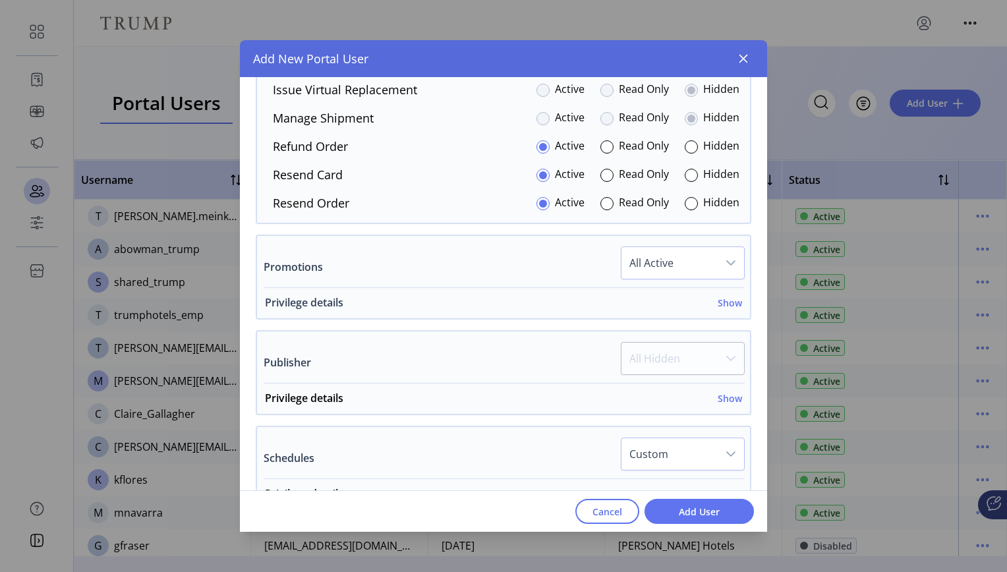
click at [725, 307] on h6 "Show" at bounding box center [730, 303] width 24 height 14
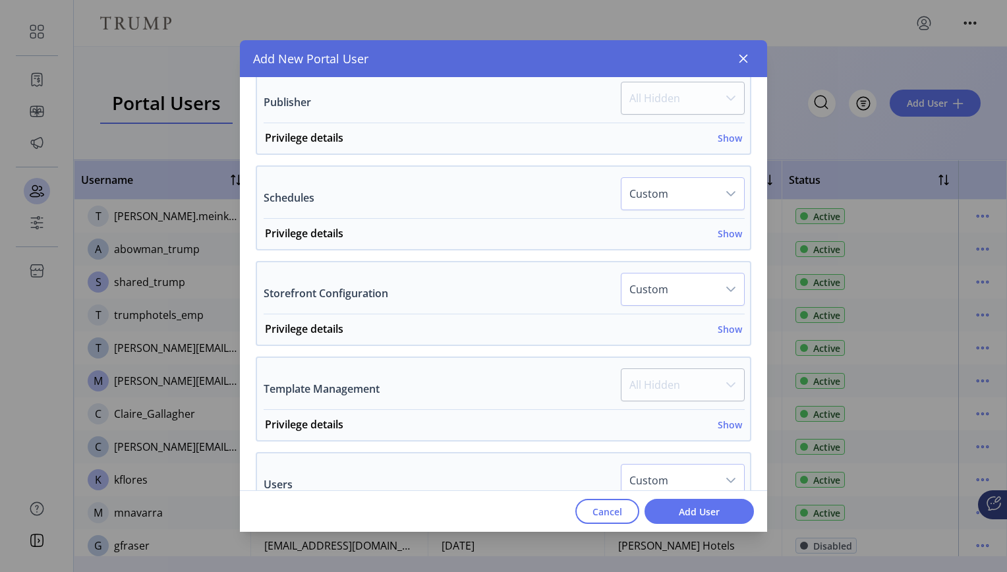
scroll to position [1862, 0]
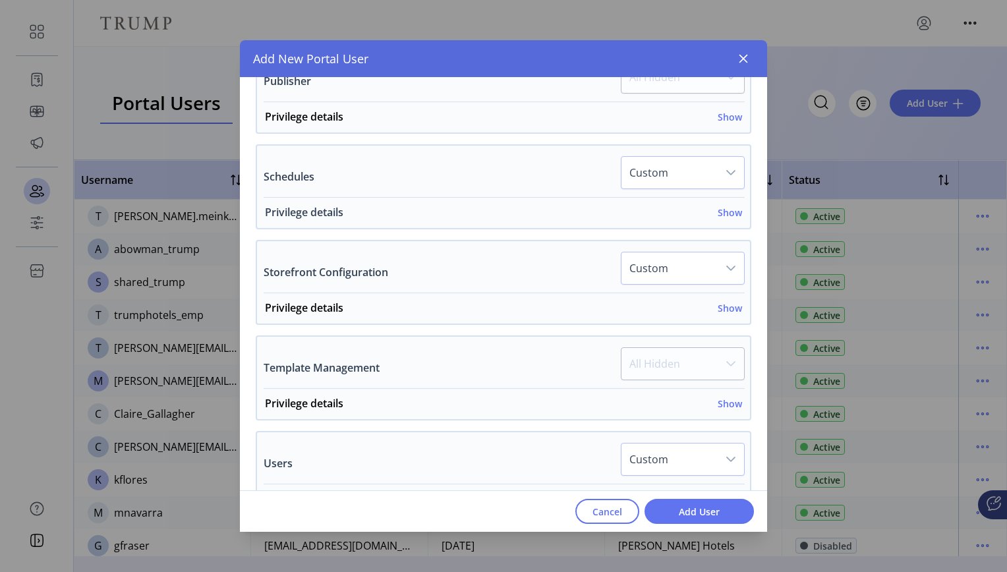
click at [724, 214] on h6 "Show" at bounding box center [730, 213] width 24 height 14
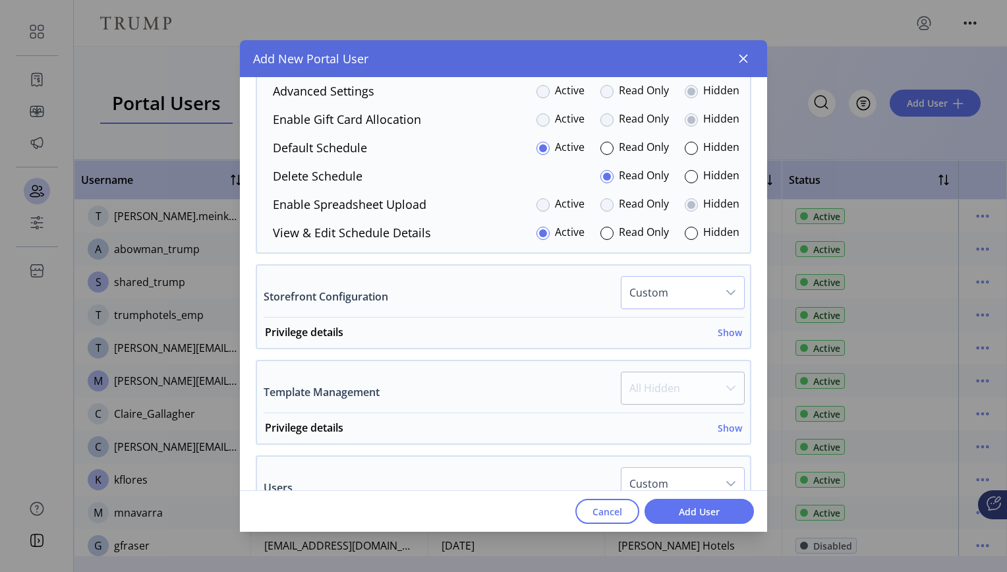
scroll to position [2046, 0]
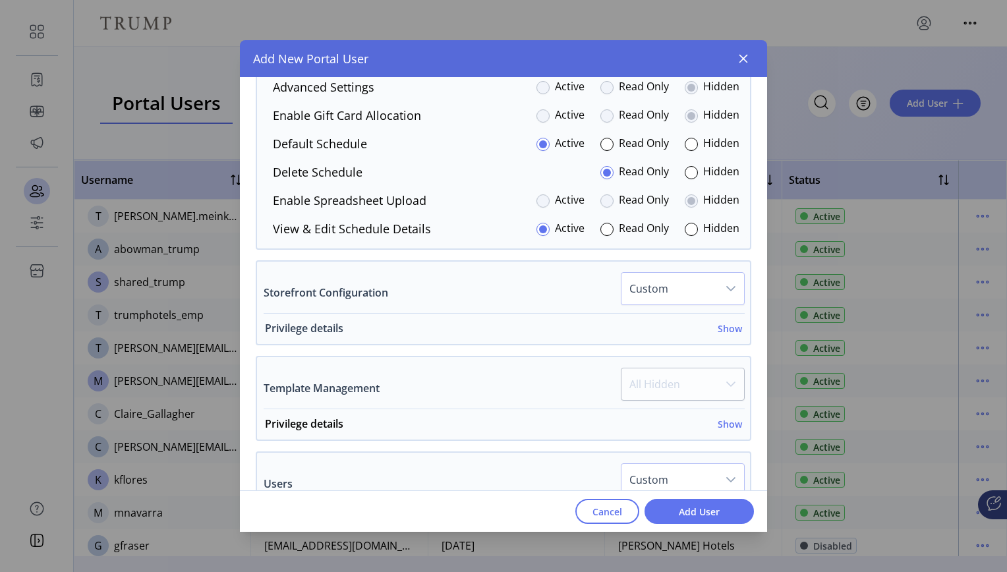
click at [727, 332] on h6 "Show" at bounding box center [730, 329] width 24 height 14
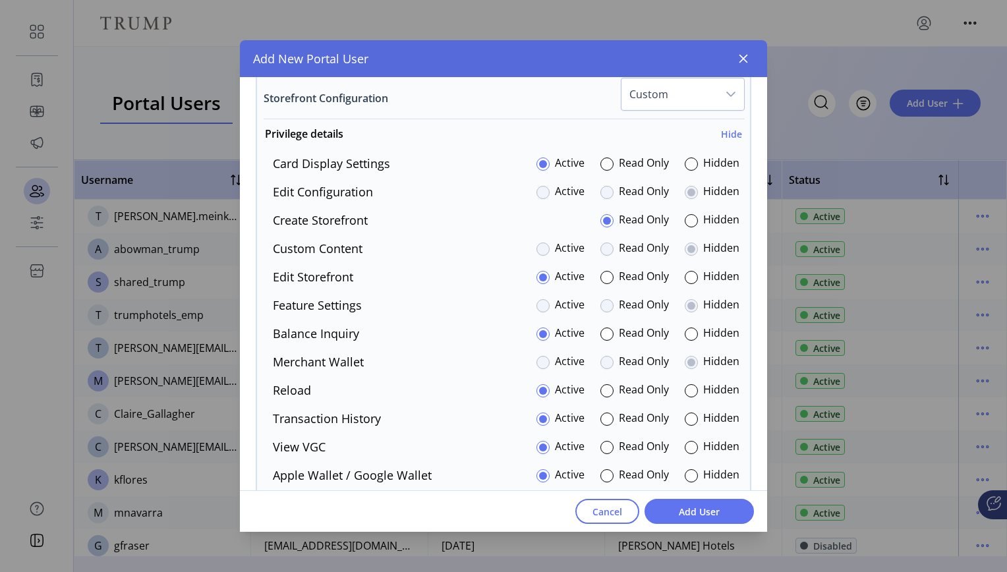
scroll to position [2266, 0]
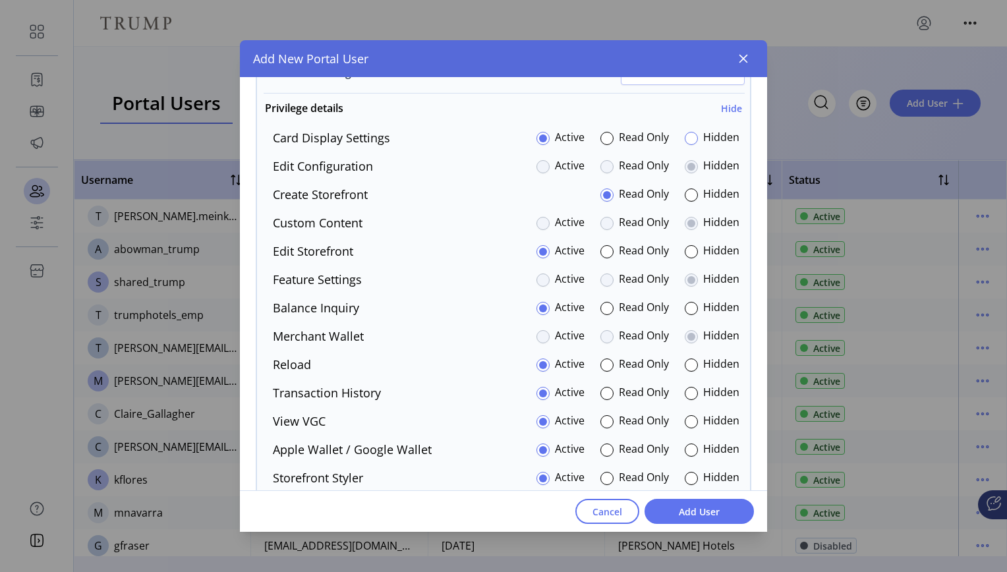
click at [686, 140] on div at bounding box center [691, 138] width 13 height 13
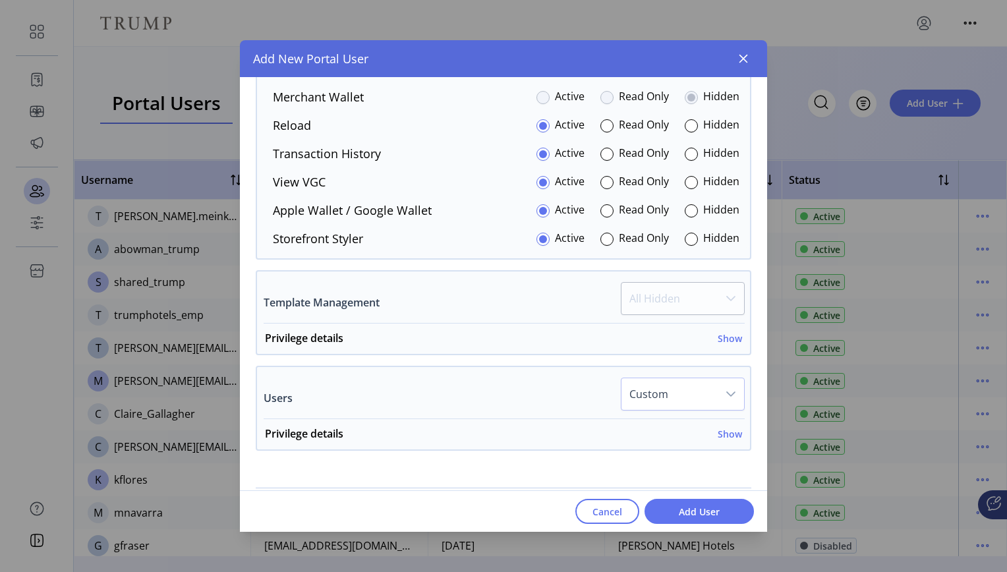
scroll to position [2549, 0]
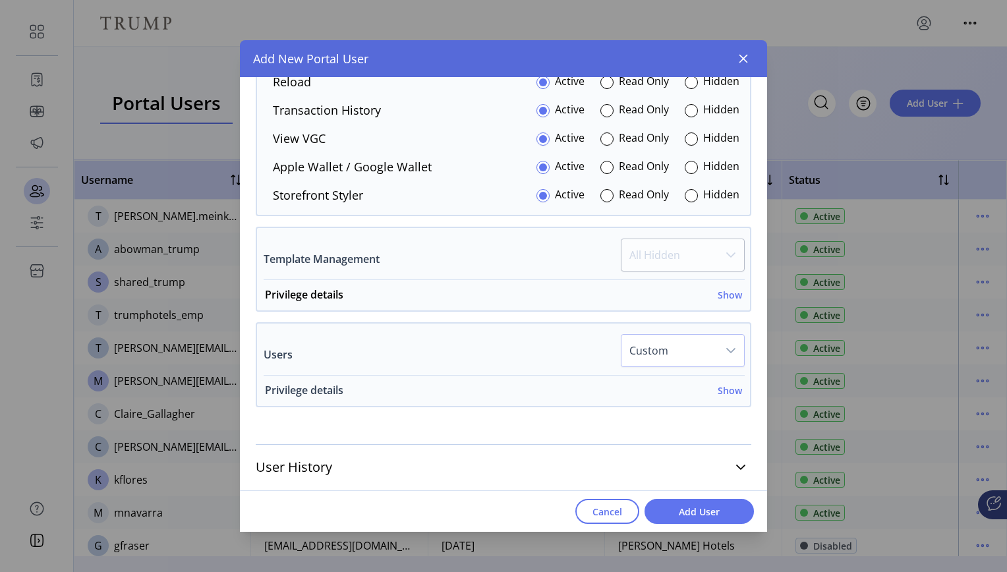
click at [723, 393] on h6 "Show" at bounding box center [730, 391] width 24 height 14
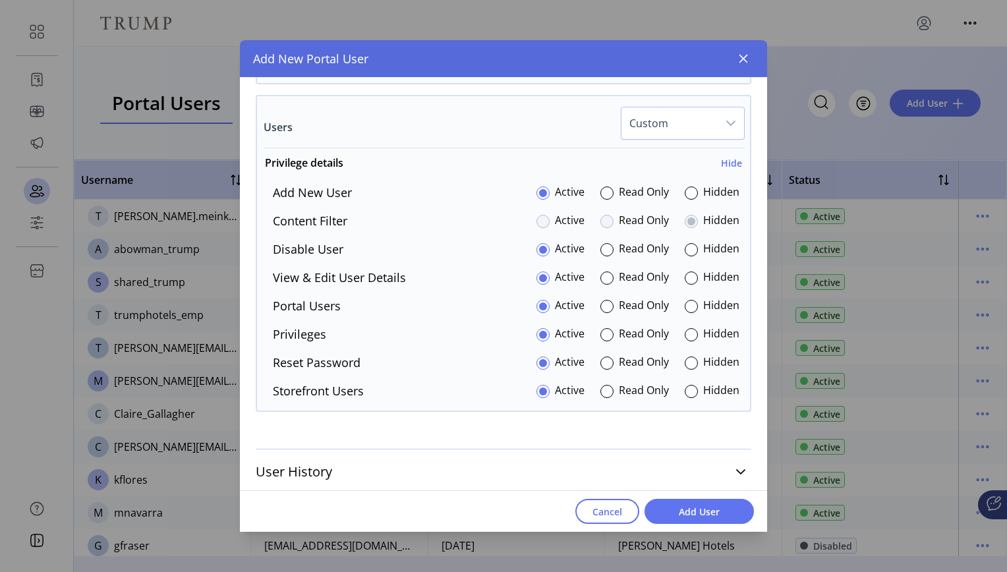
scroll to position [2781, 0]
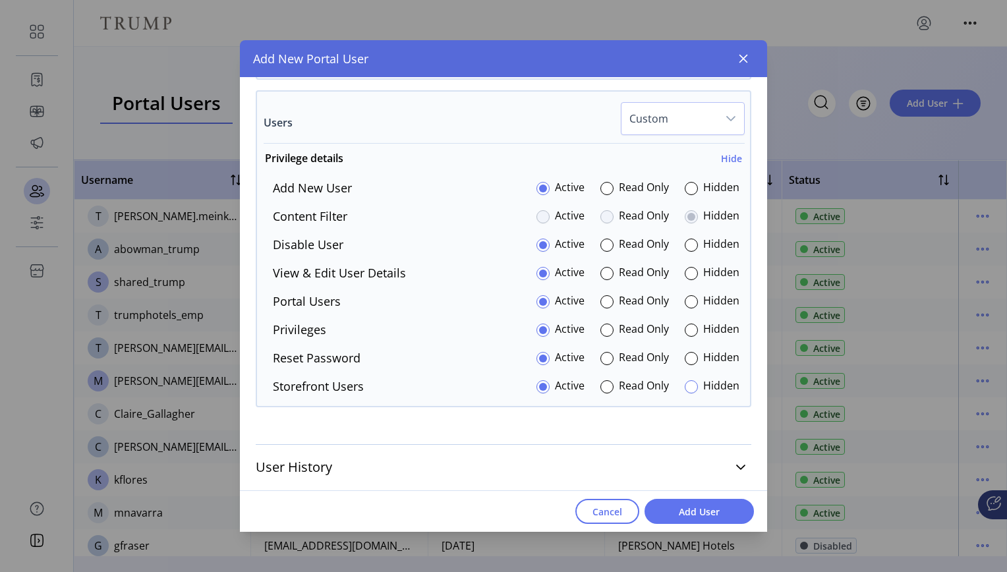
click at [685, 388] on div at bounding box center [691, 386] width 13 height 13
click at [697, 513] on span "Add User" at bounding box center [699, 512] width 75 height 14
click at [697, 513] on p-button "Add User" at bounding box center [699, 511] width 109 height 25
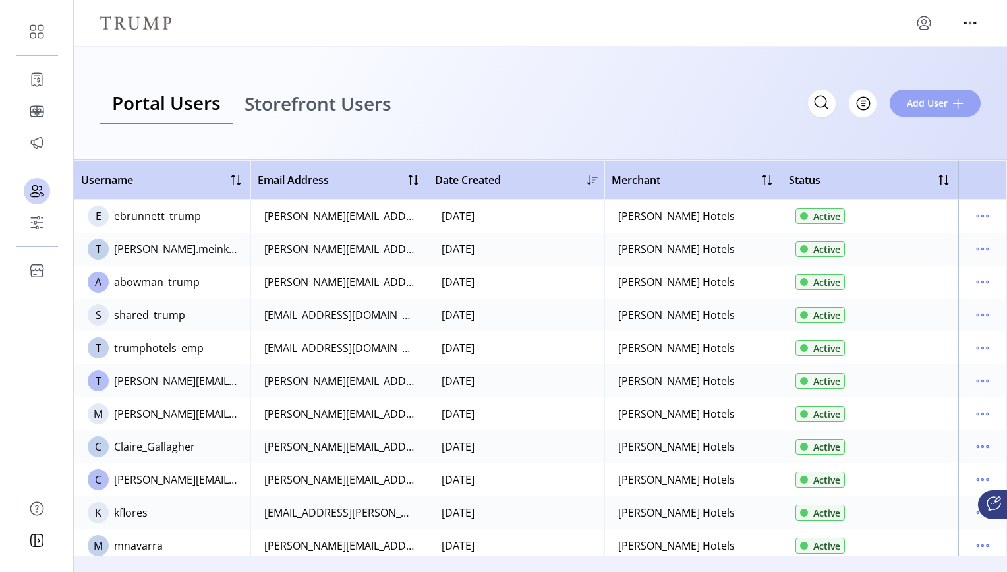
click at [927, 104] on span "Add User" at bounding box center [927, 103] width 41 height 14
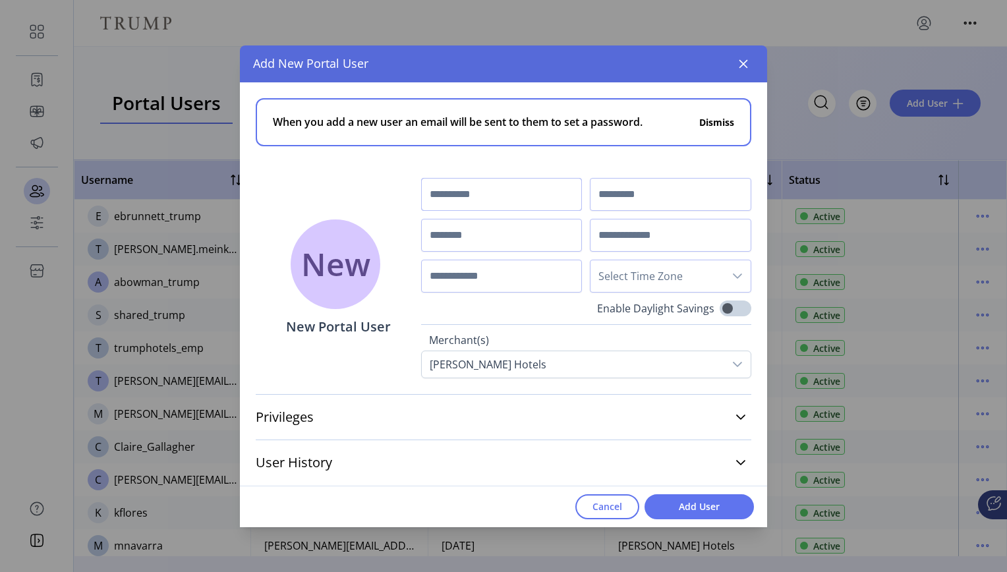
click at [504, 189] on input "text" at bounding box center [502, 194] width 162 height 33
type input "*****"
type input "**********"
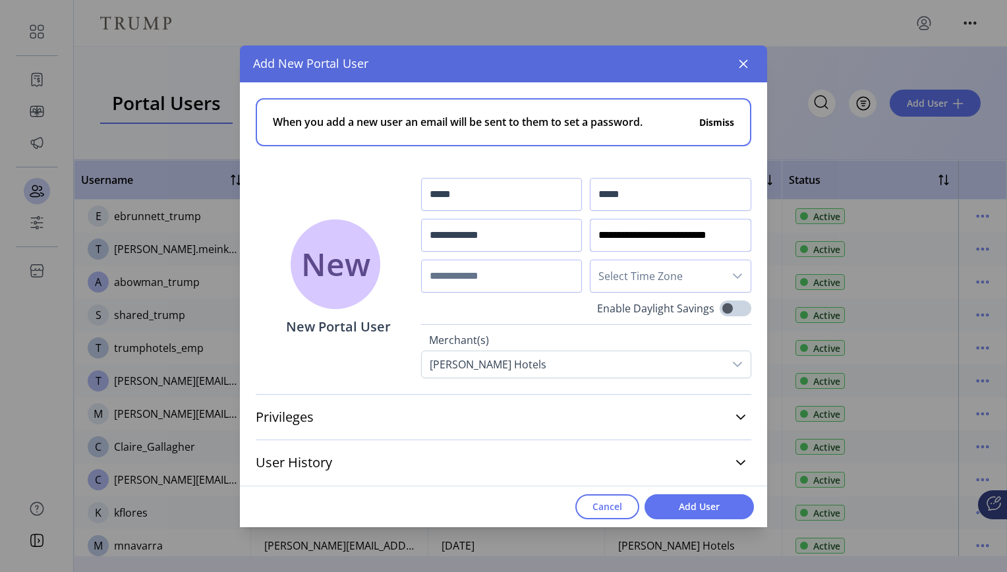
type input "**********"
click at [694, 270] on span "Select Time Zone" at bounding box center [658, 276] width 134 height 32
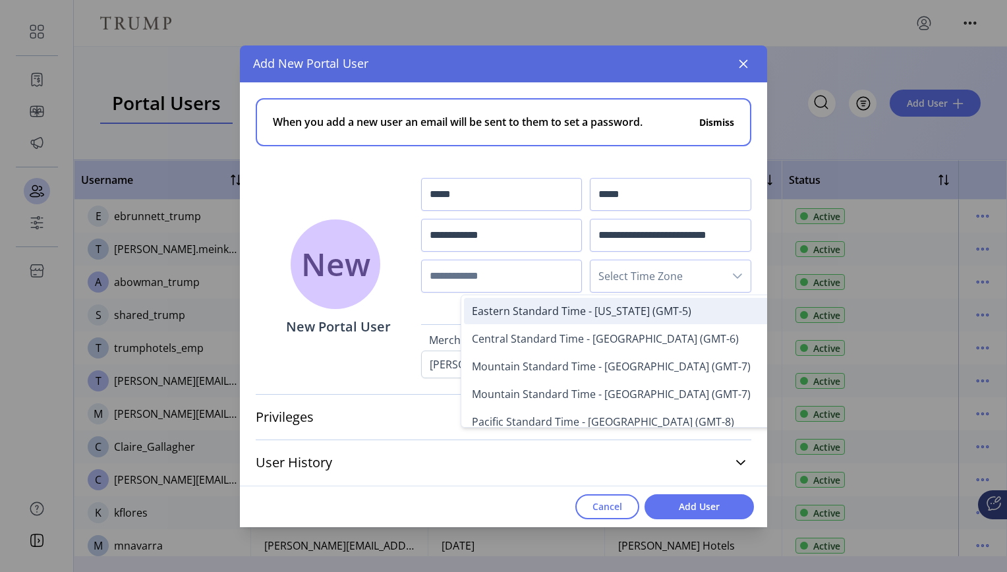
click at [684, 310] on li "Eastern Standard Time - [US_STATE] (GMT-5)" at bounding box center [640, 311] width 352 height 26
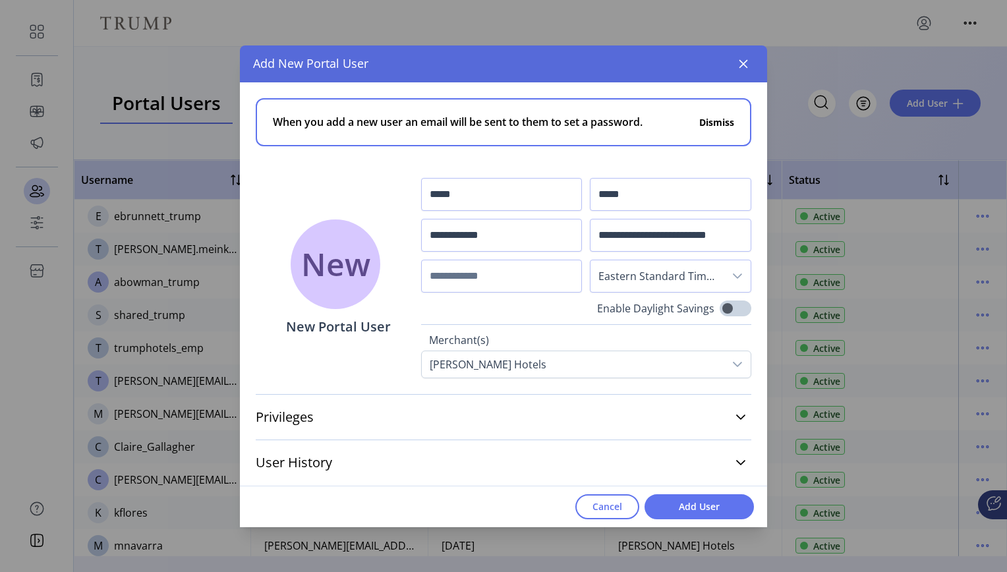
click at [755, 252] on div "**********" at bounding box center [503, 230] width 527 height 296
click at [742, 408] on link "Privileges" at bounding box center [504, 417] width 496 height 29
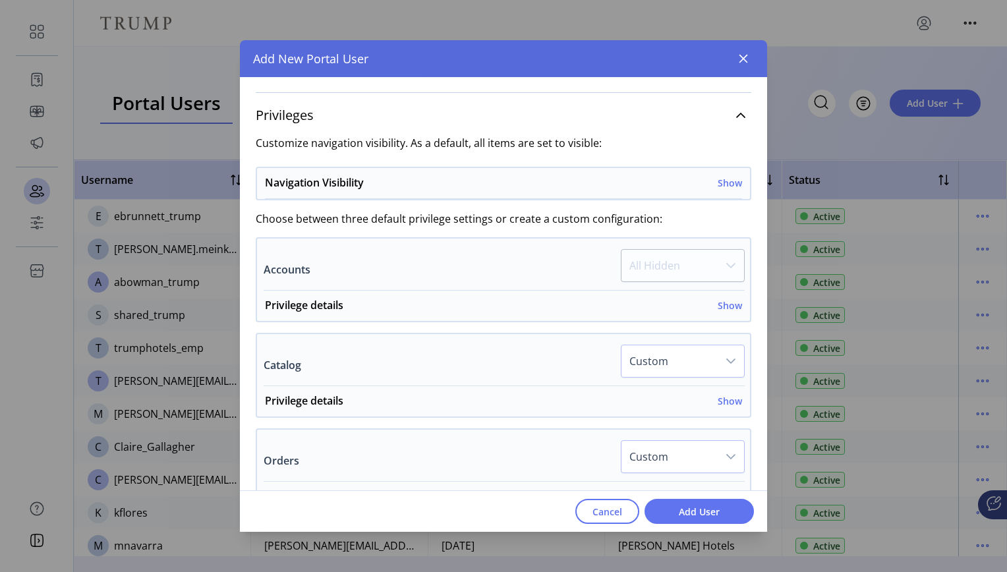
scroll to position [299, 0]
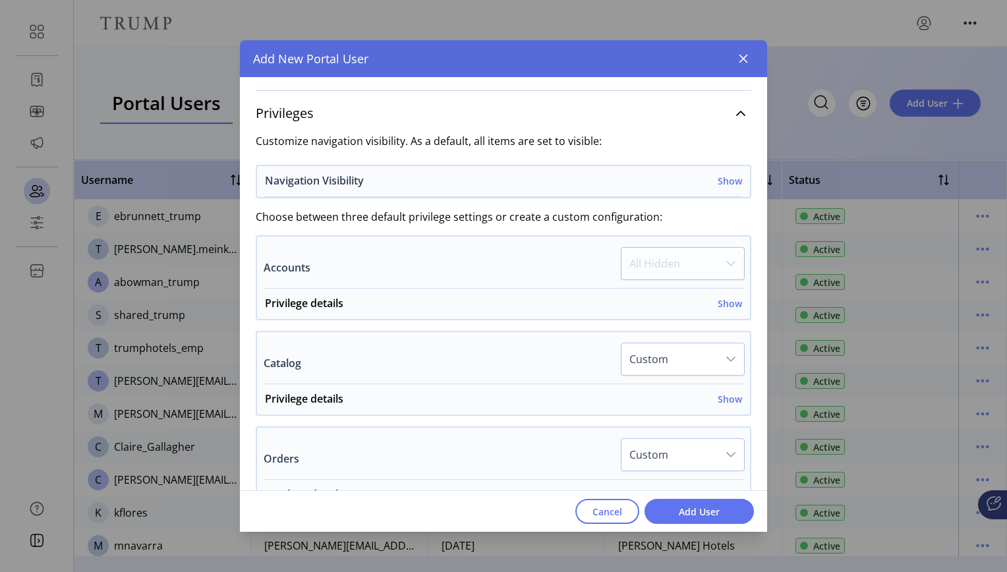
click at [724, 182] on h6 "Show" at bounding box center [730, 181] width 24 height 14
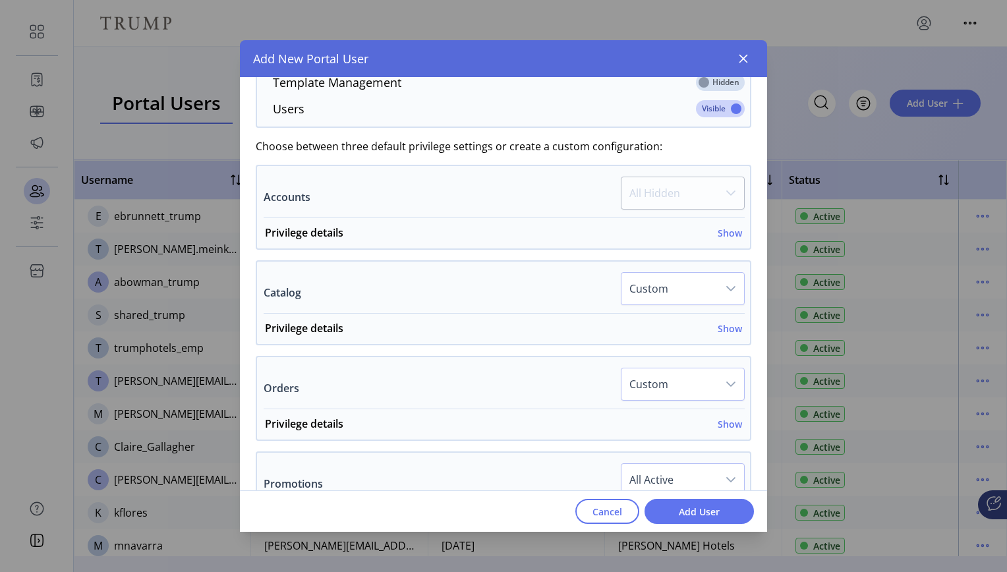
scroll to position [709, 0]
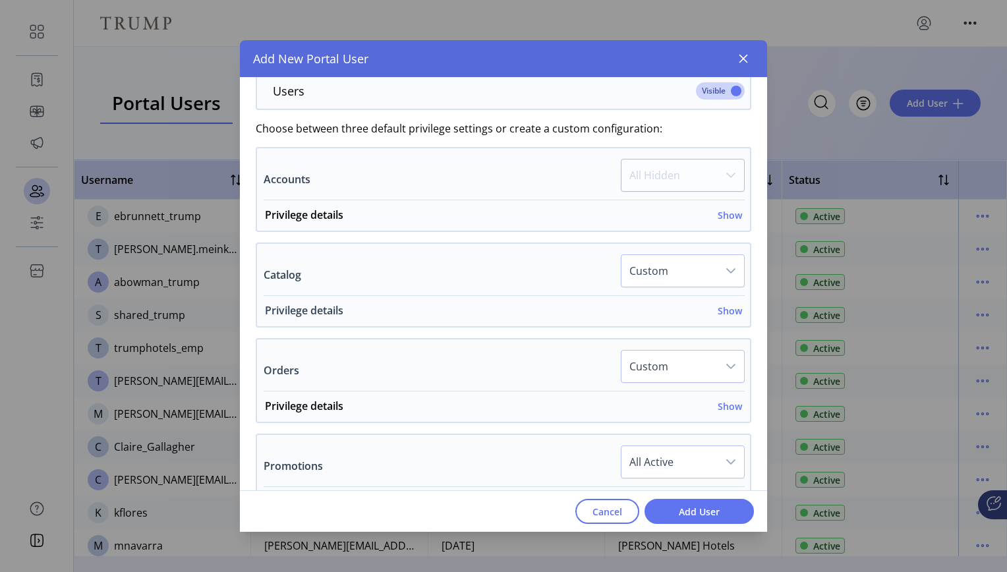
click at [724, 312] on h6 "Show" at bounding box center [730, 311] width 24 height 14
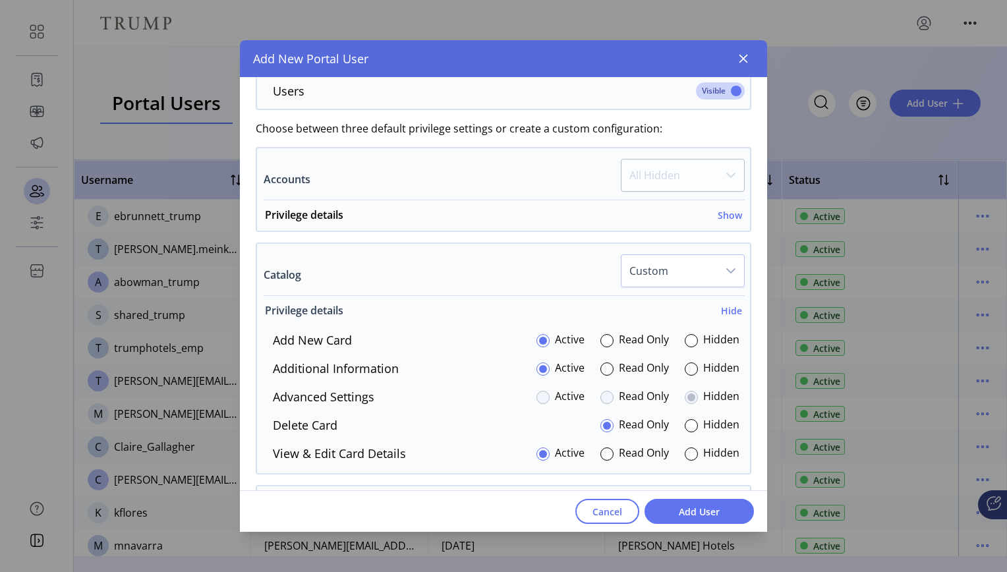
click at [725, 313] on h6 "Hide" at bounding box center [731, 311] width 21 height 14
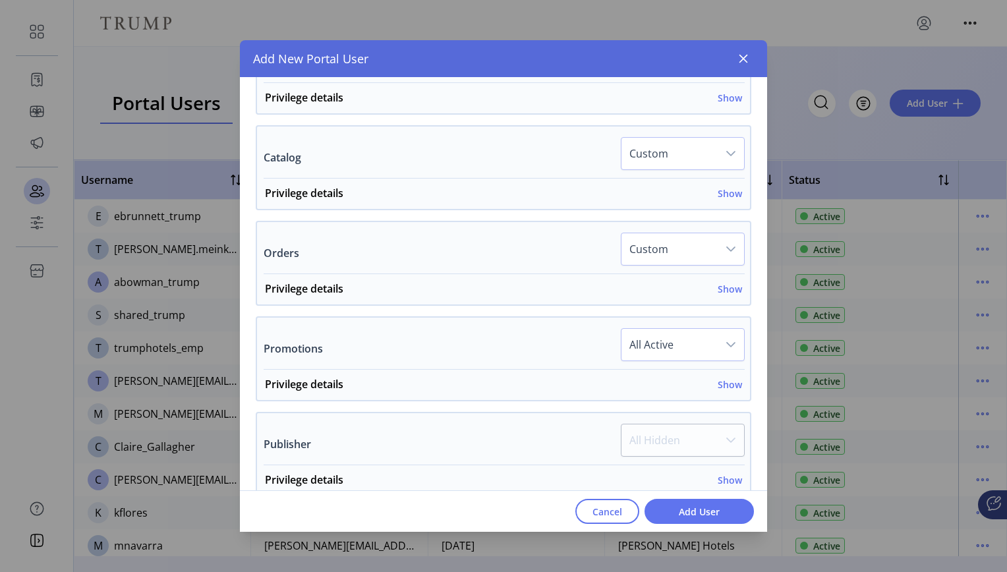
scroll to position [831, 0]
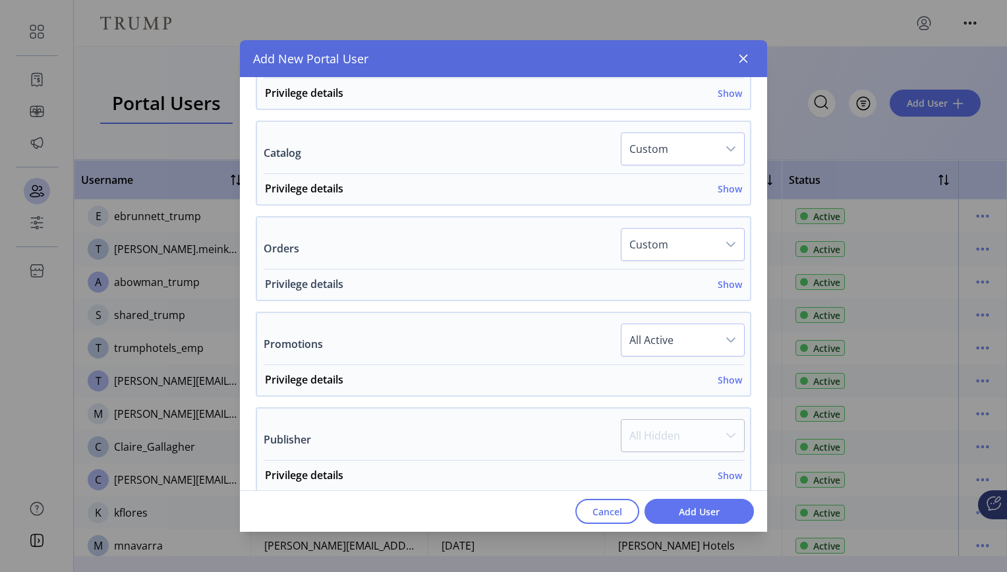
click at [723, 286] on h6 "Show" at bounding box center [730, 285] width 24 height 14
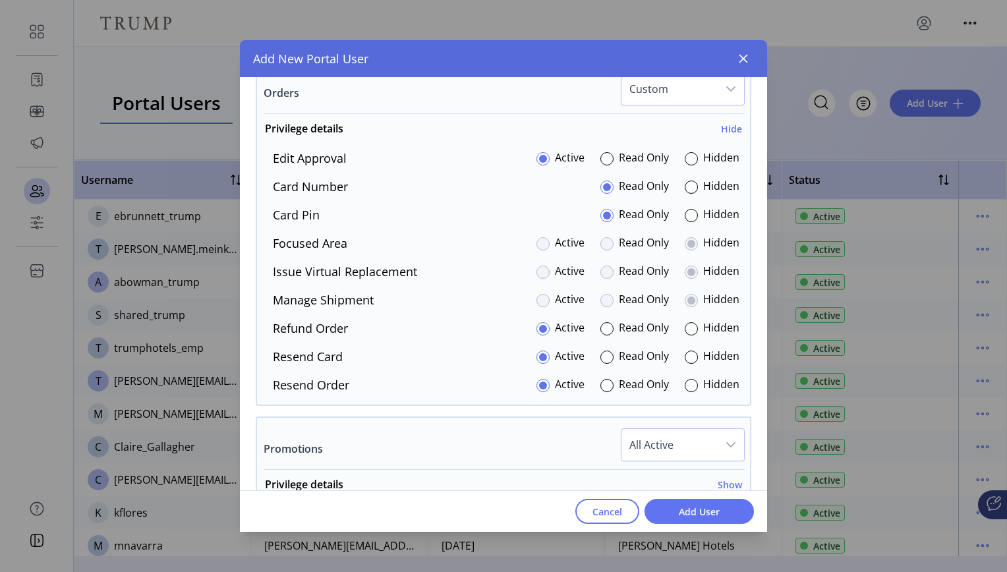
scroll to position [992, 0]
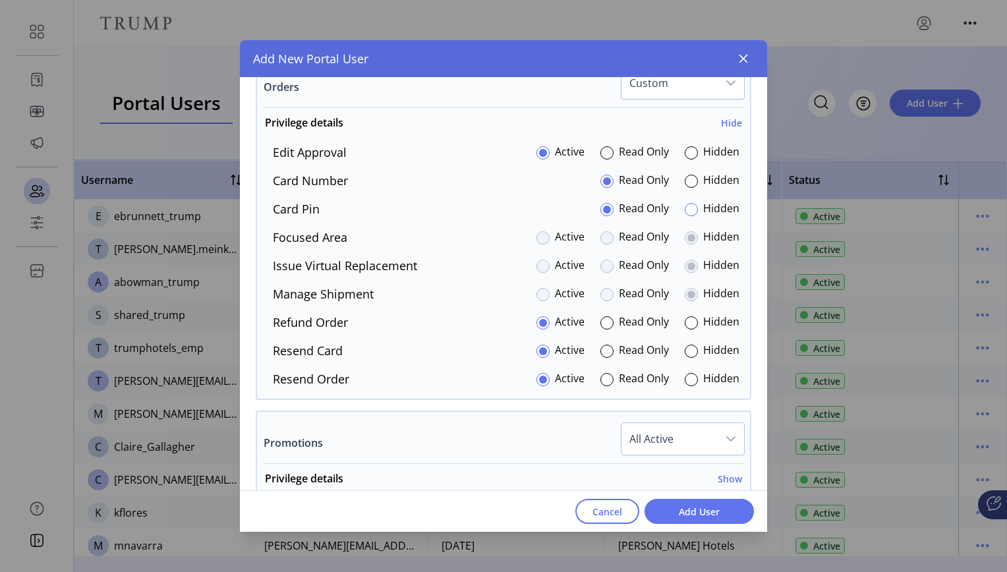
click at [686, 212] on div at bounding box center [691, 209] width 13 height 13
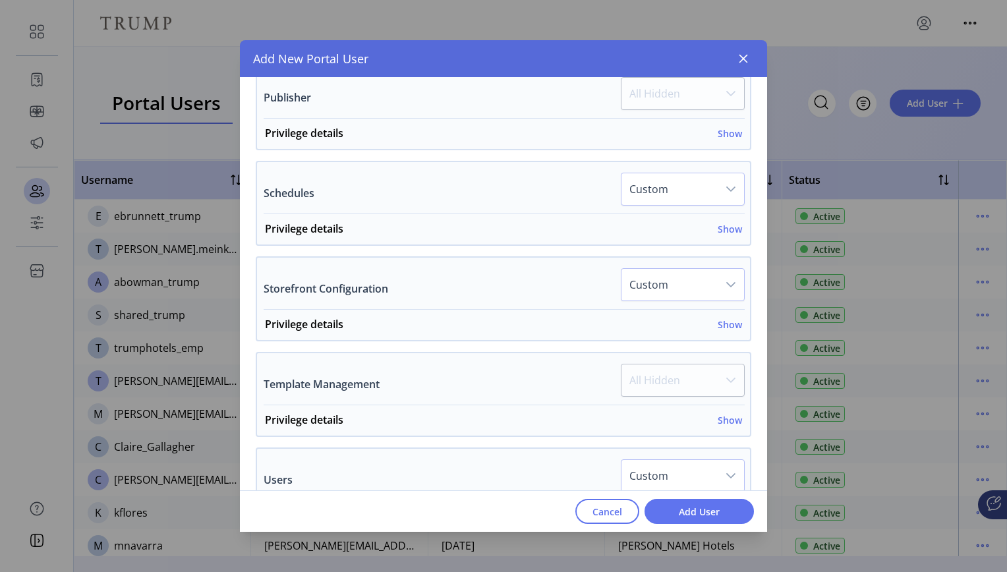
scroll to position [1456, 0]
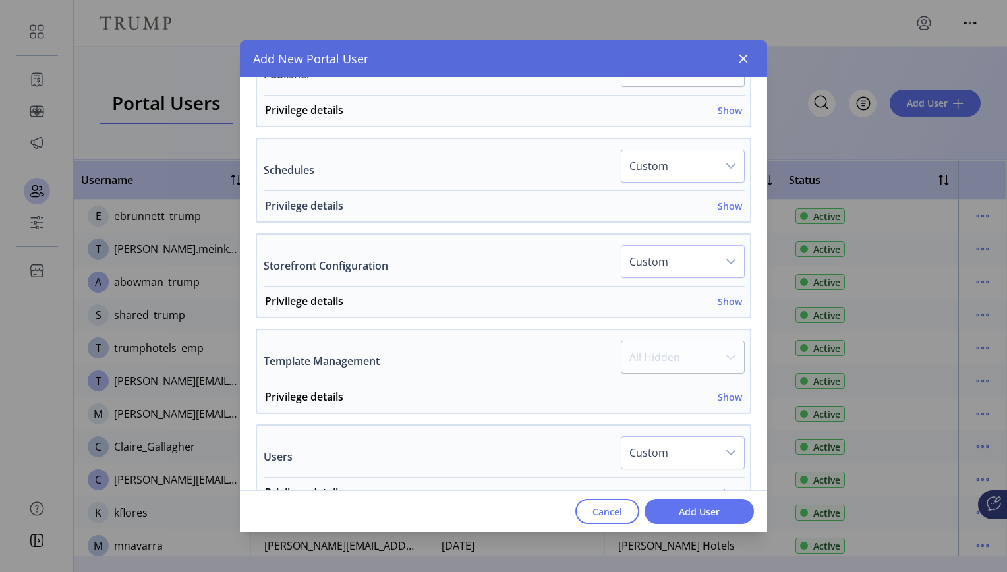
click at [723, 209] on h6 "Show" at bounding box center [730, 206] width 24 height 14
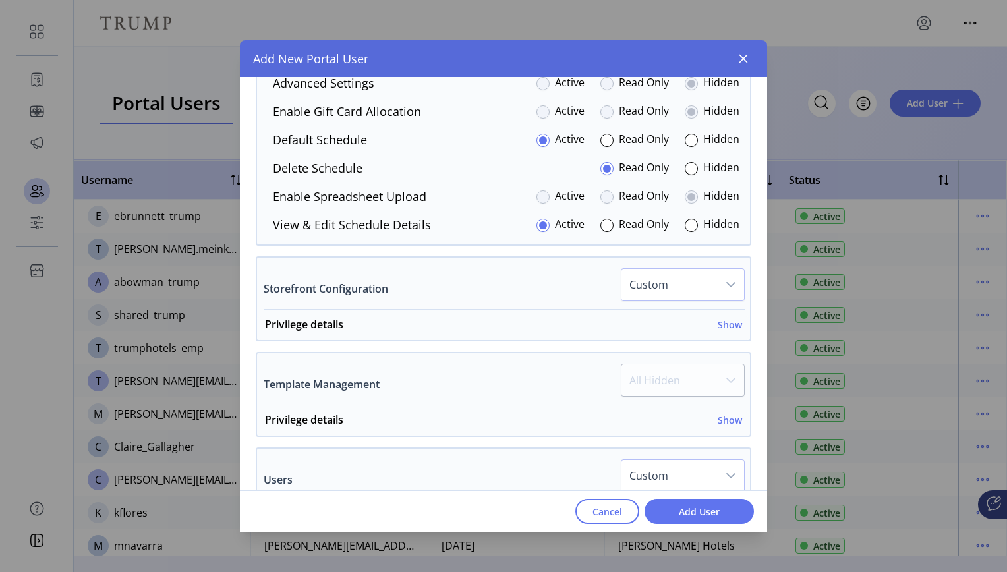
scroll to position [1656, 0]
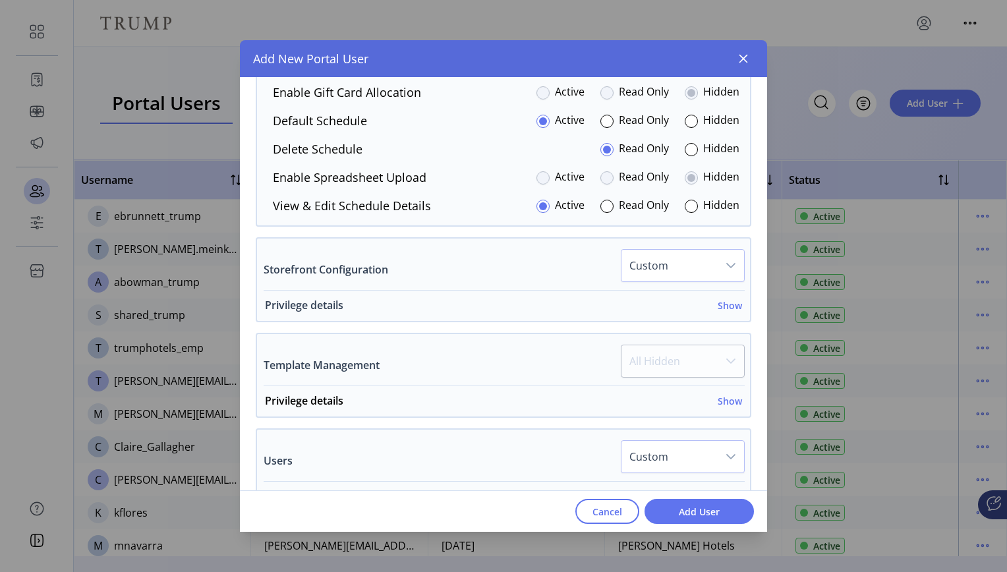
click at [728, 304] on h6 "Show" at bounding box center [730, 306] width 24 height 14
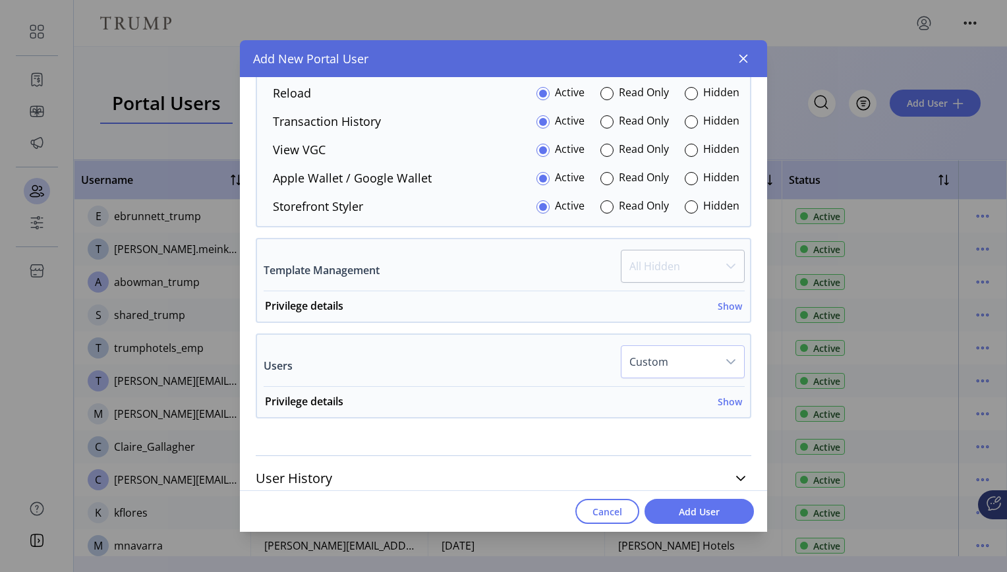
scroll to position [2136, 0]
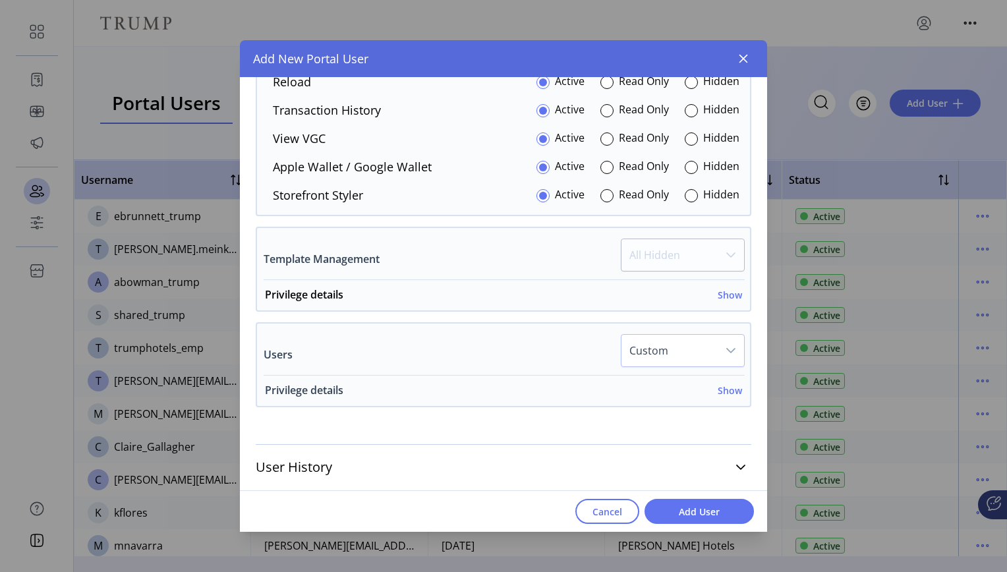
click at [726, 392] on h6 "Show" at bounding box center [730, 391] width 24 height 14
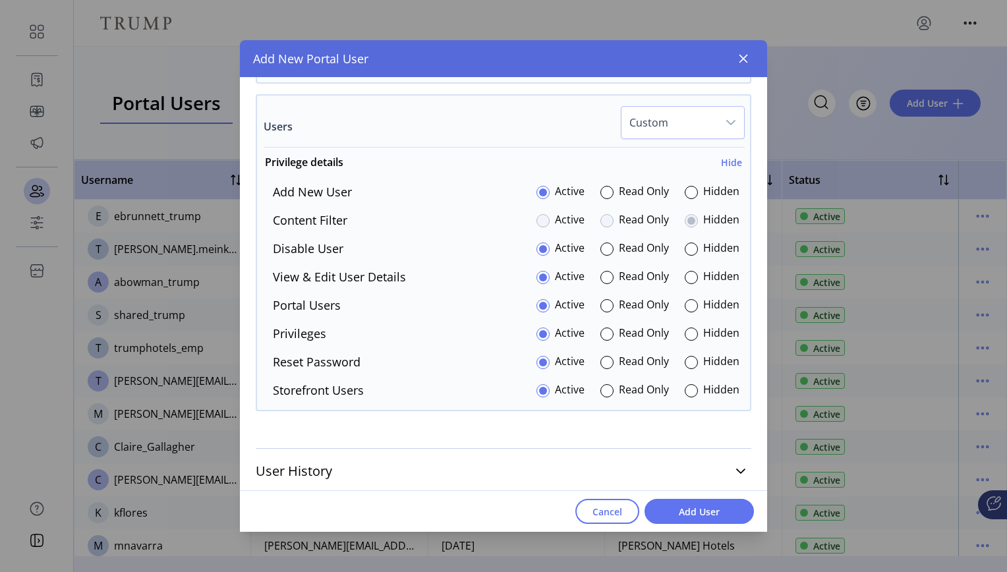
scroll to position [2368, 0]
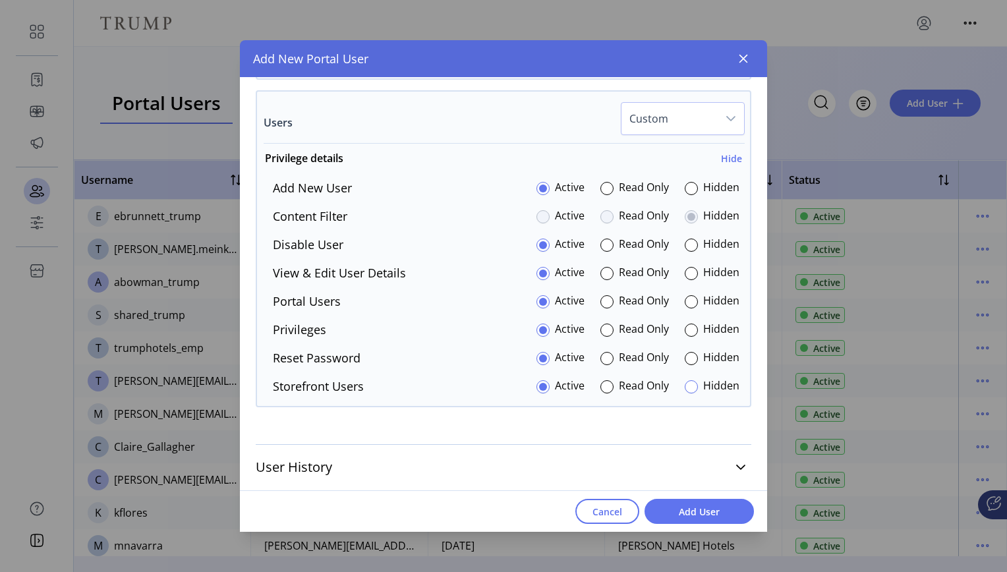
click at [687, 391] on div at bounding box center [691, 386] width 13 height 13
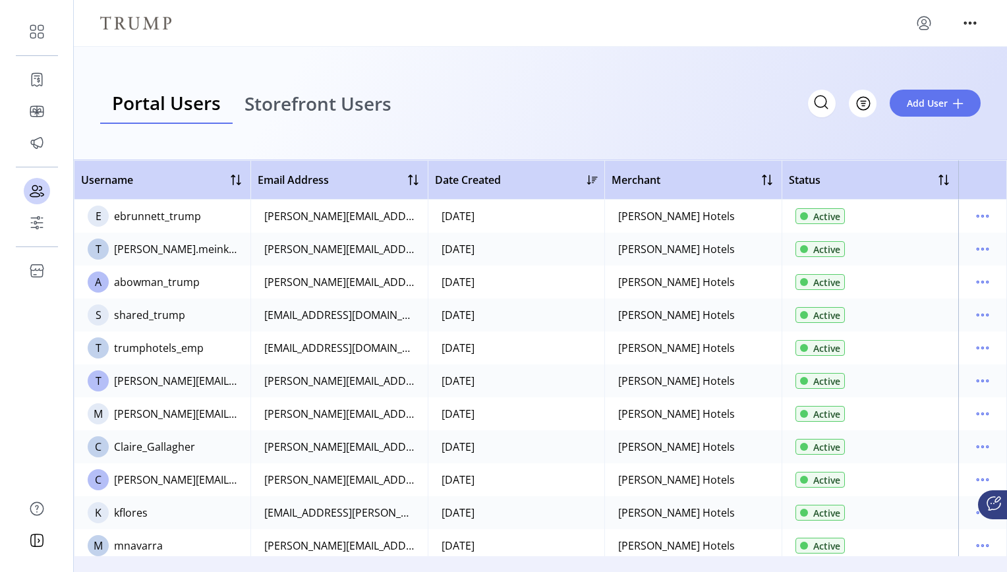
scroll to position [2984, 0]
